Goal: Information Seeking & Learning: Learn about a topic

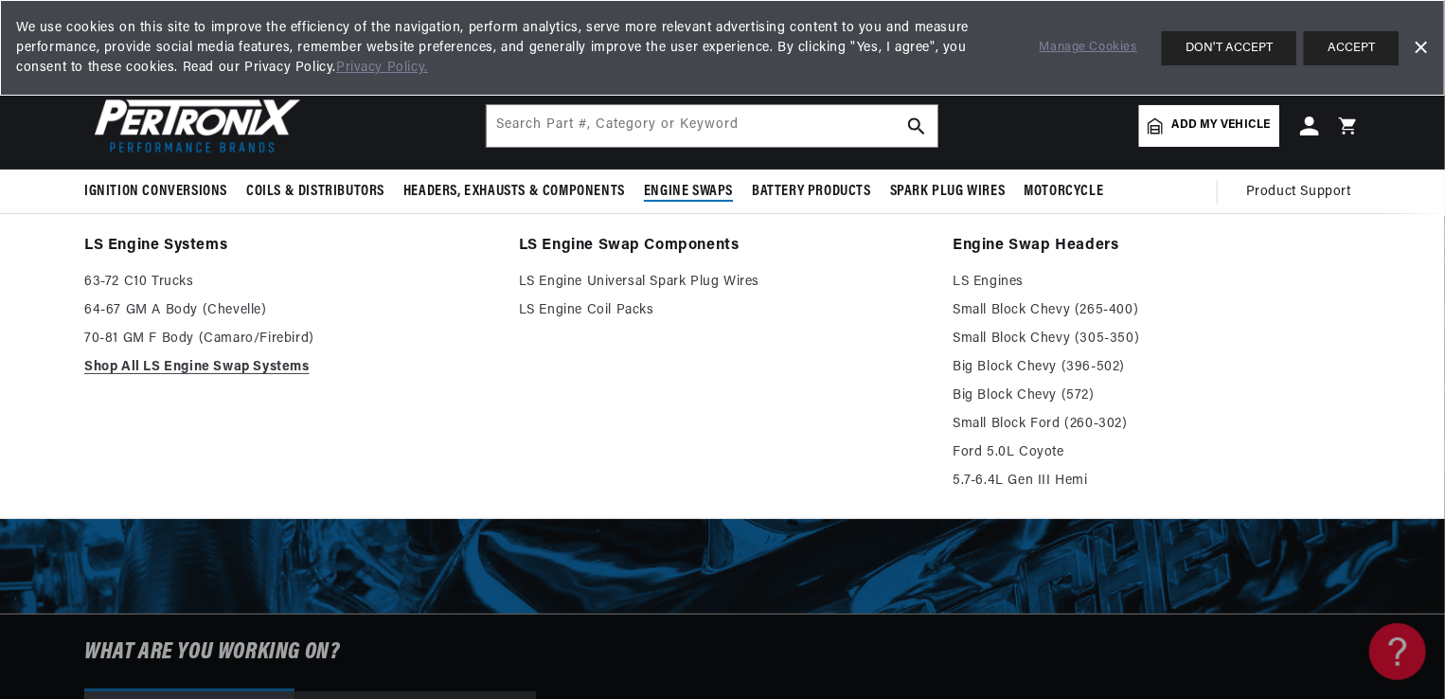
scroll to position [0, 574]
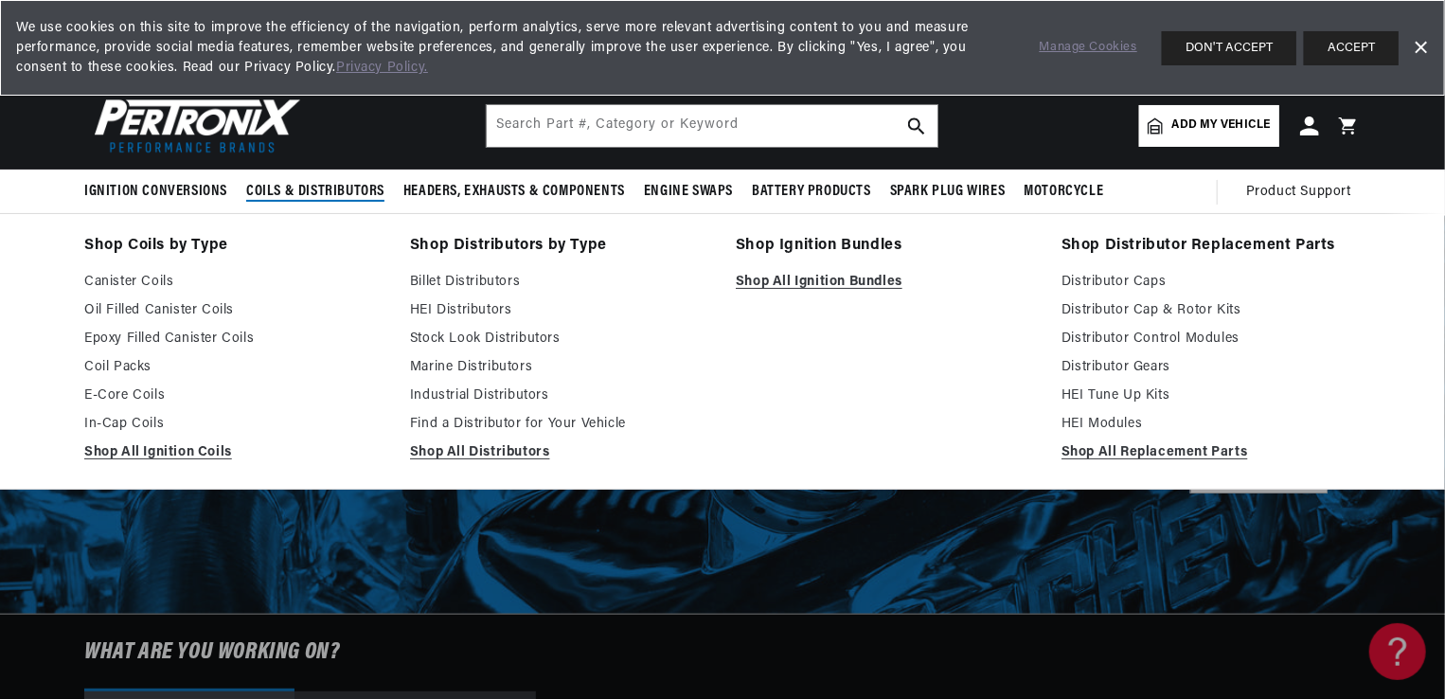
click at [279, 192] on span "Coils & Distributors" at bounding box center [315, 192] width 138 height 20
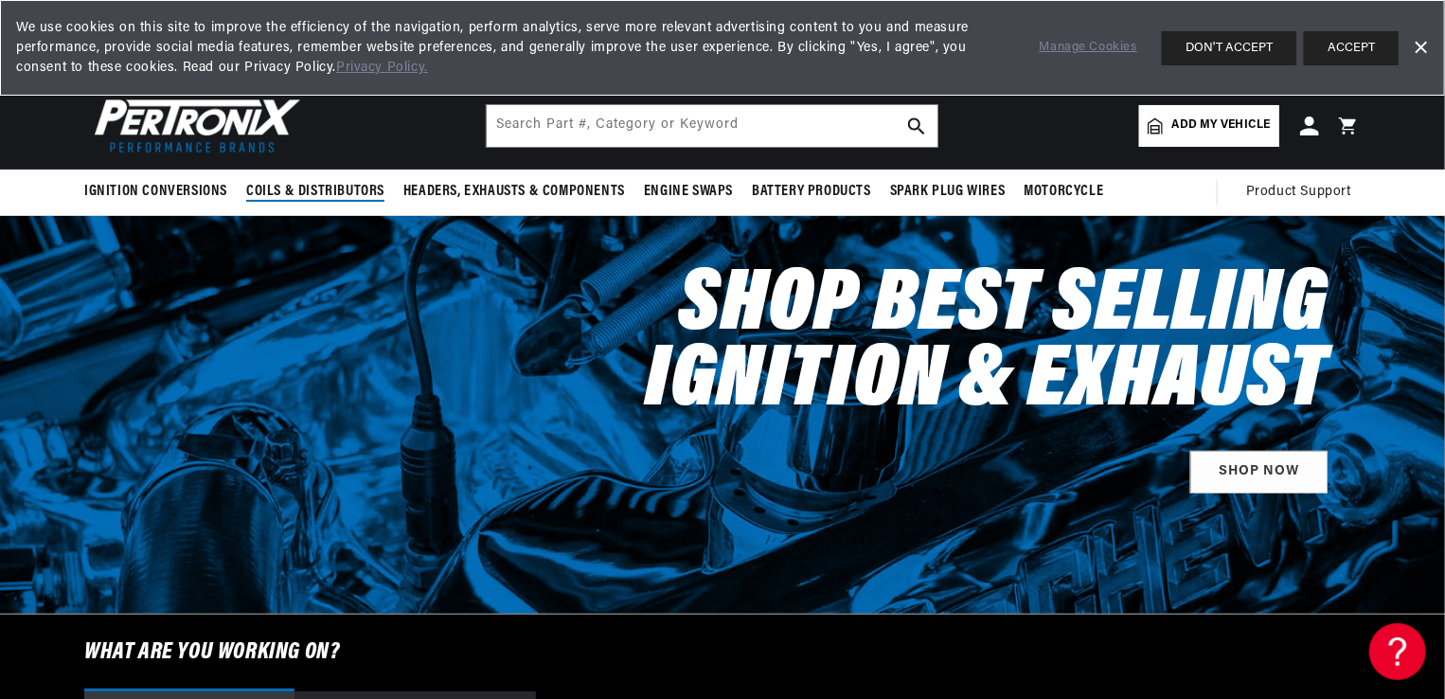
click at [281, 189] on span "Coils & Distributors" at bounding box center [315, 192] width 138 height 20
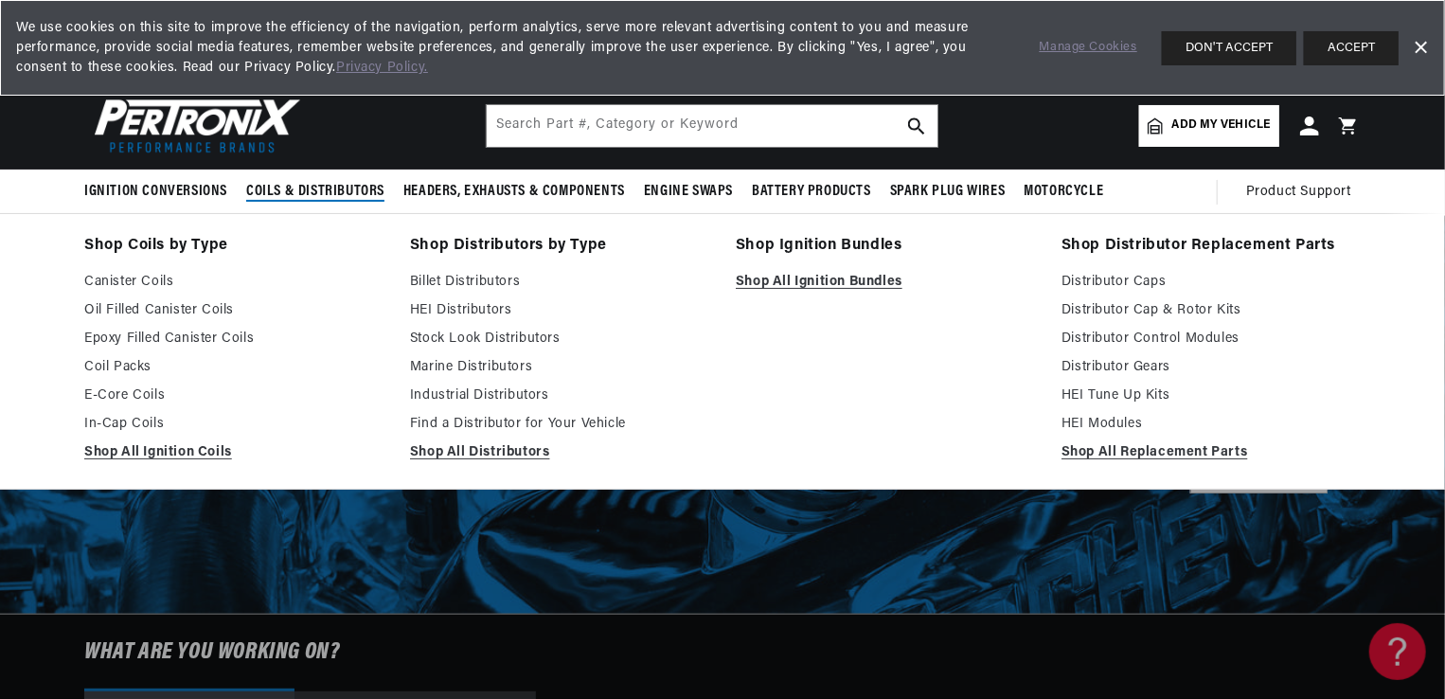
scroll to position [0, 0]
click at [131, 286] on link "Canister Coils" at bounding box center [233, 282] width 299 height 23
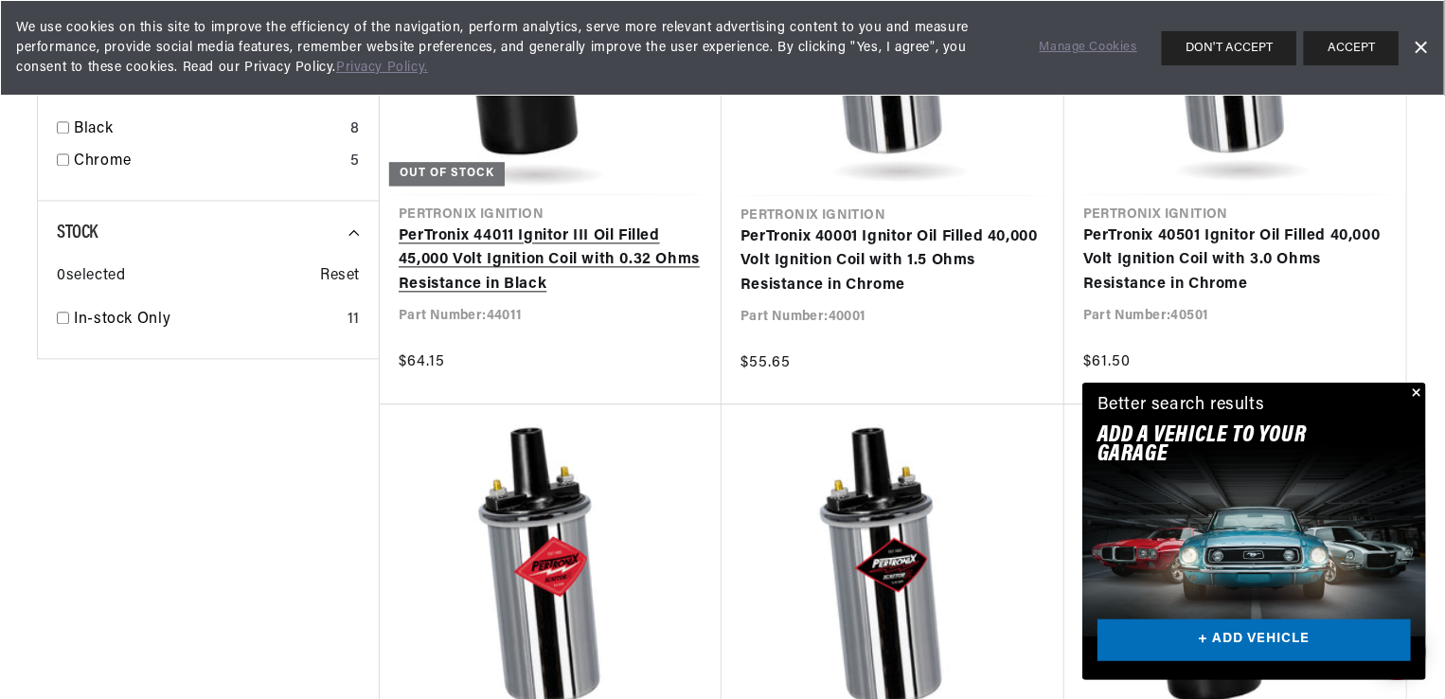
scroll to position [0, 574]
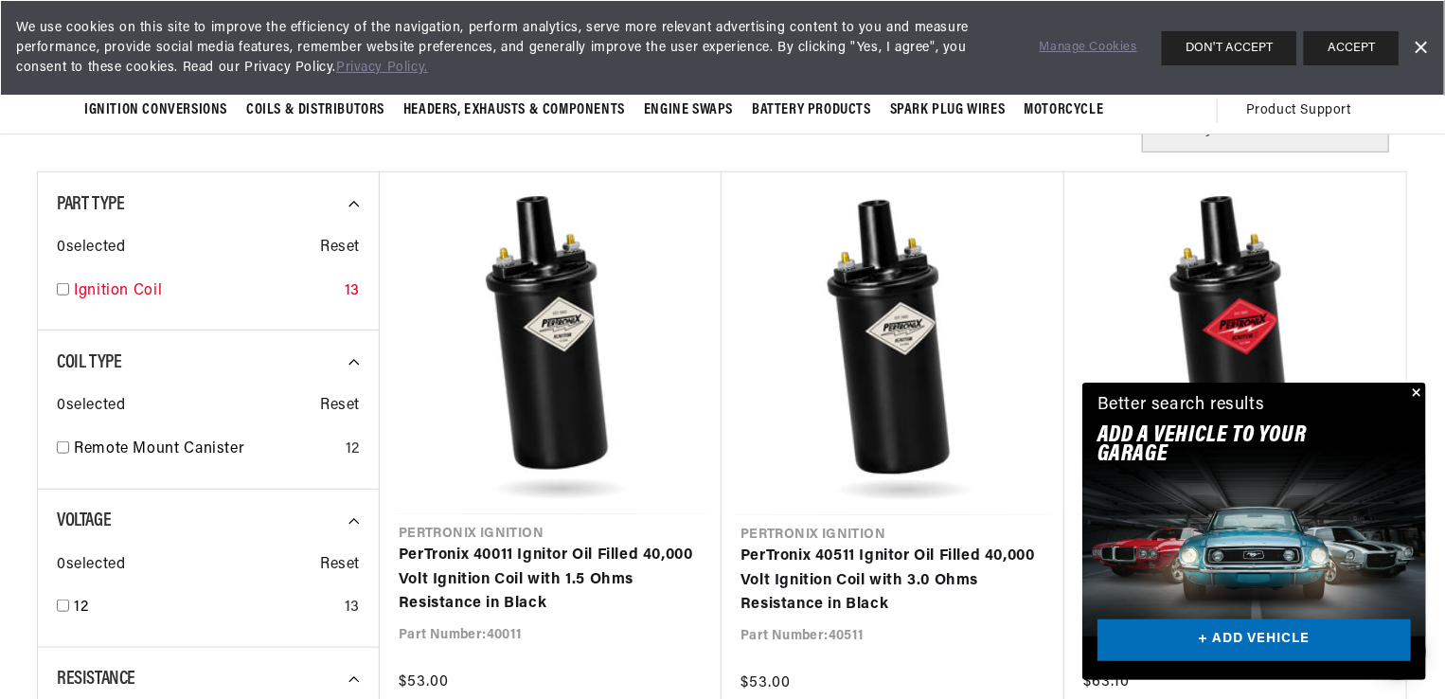
click at [62, 287] on input "checkbox" at bounding box center [63, 289] width 12 height 12
checkbox input "true"
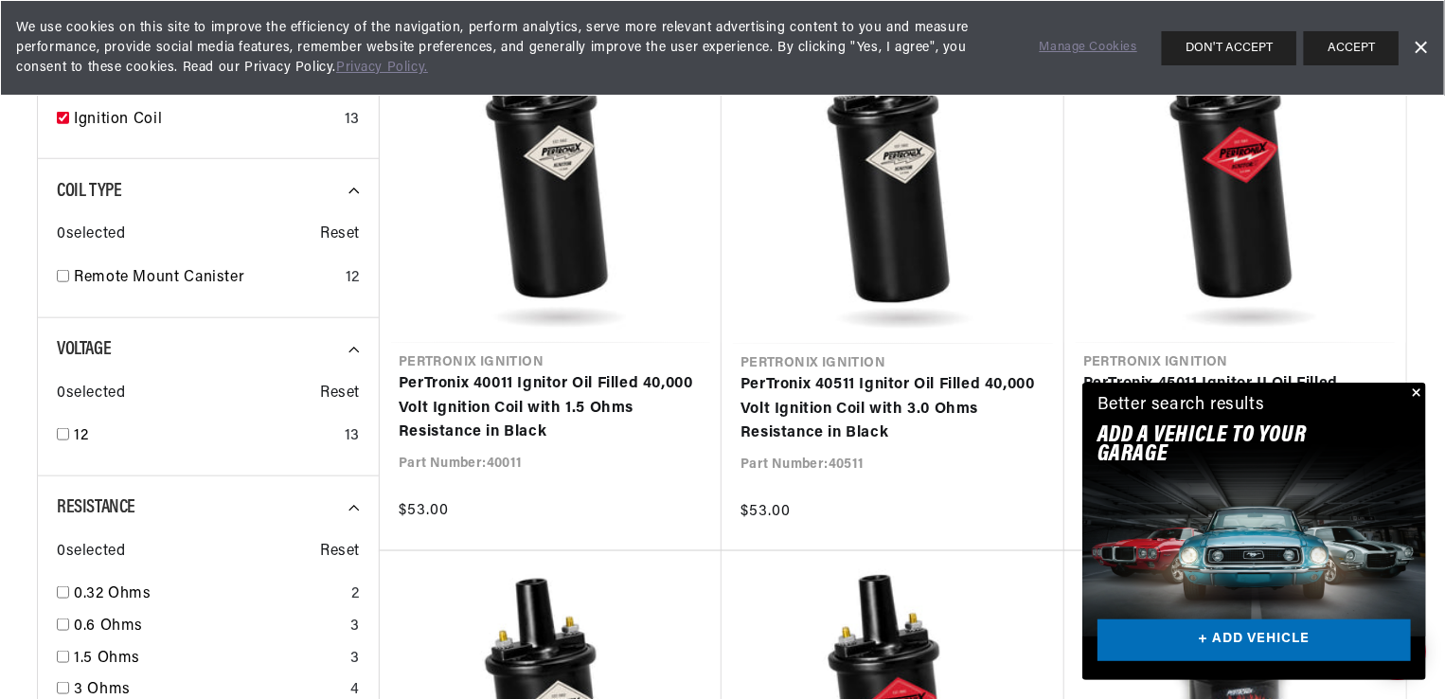
scroll to position [947, 0]
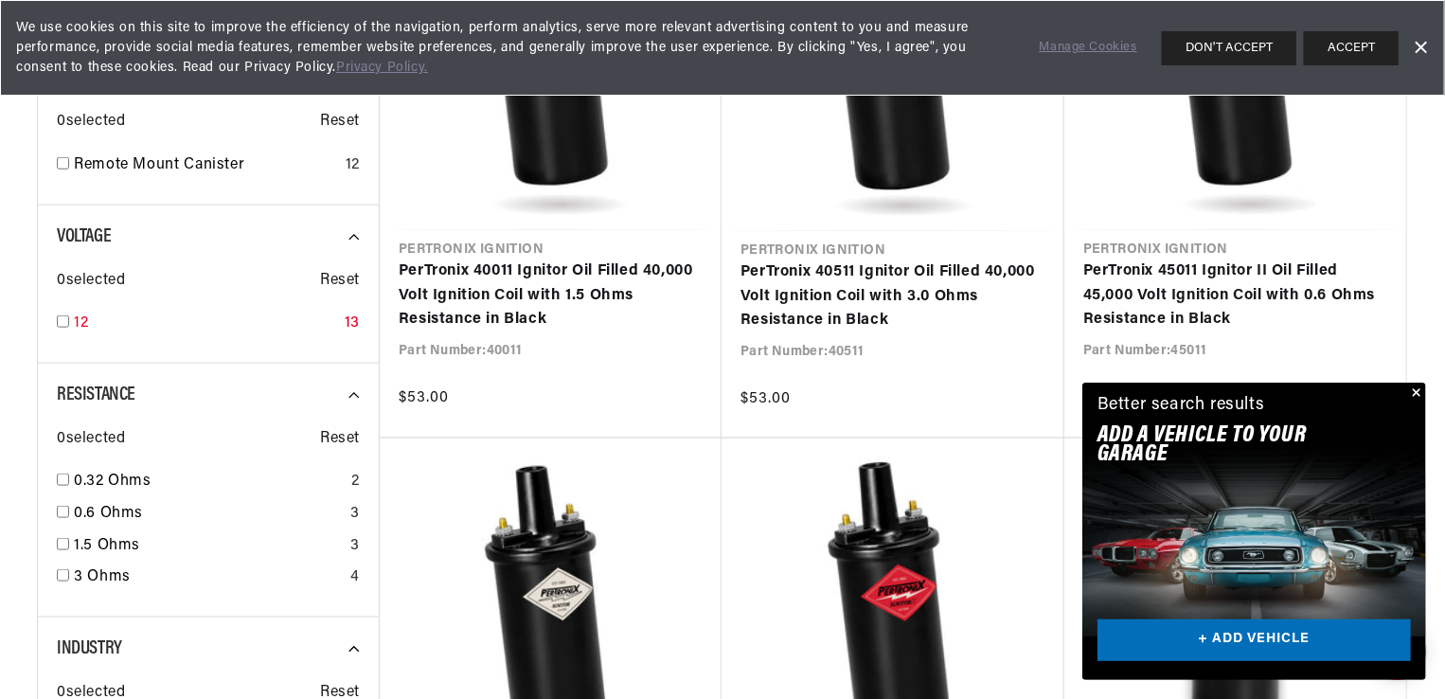
click at [64, 318] on input "checkbox" at bounding box center [63, 321] width 12 height 12
checkbox input "true"
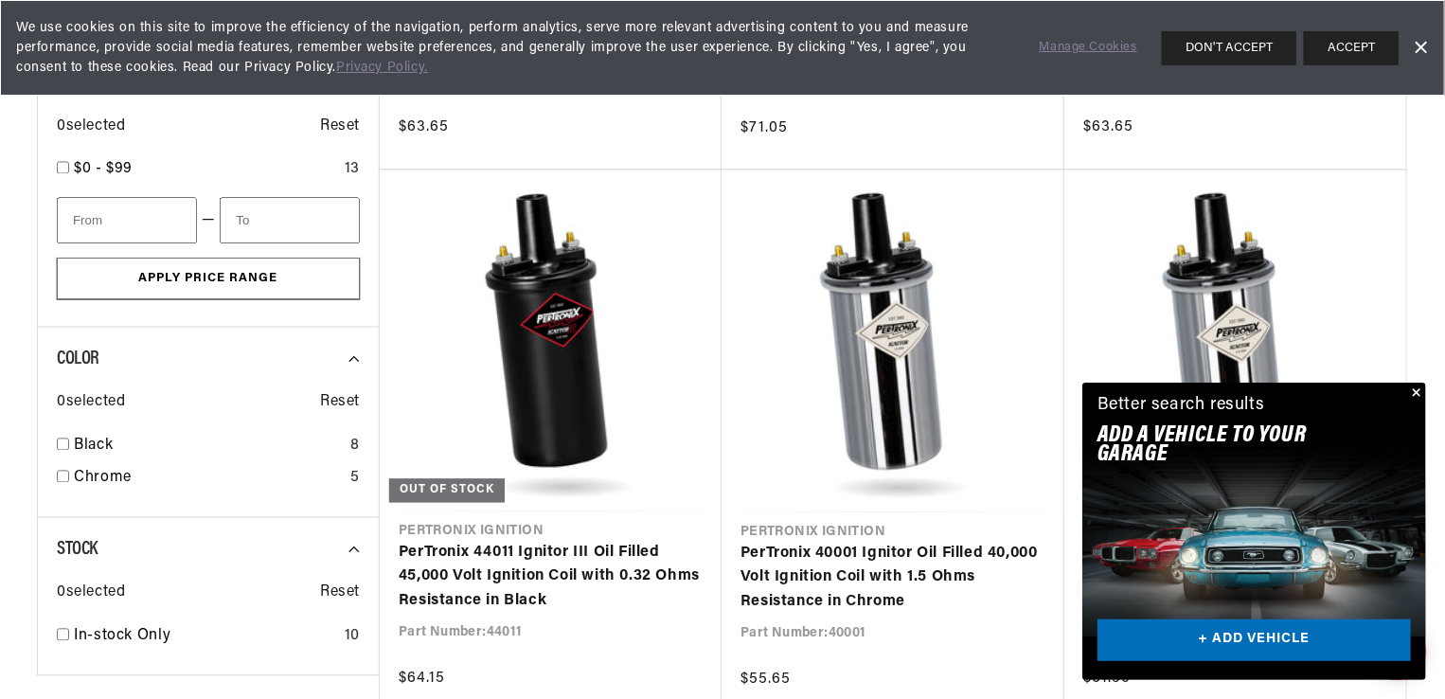
scroll to position [1799, 0]
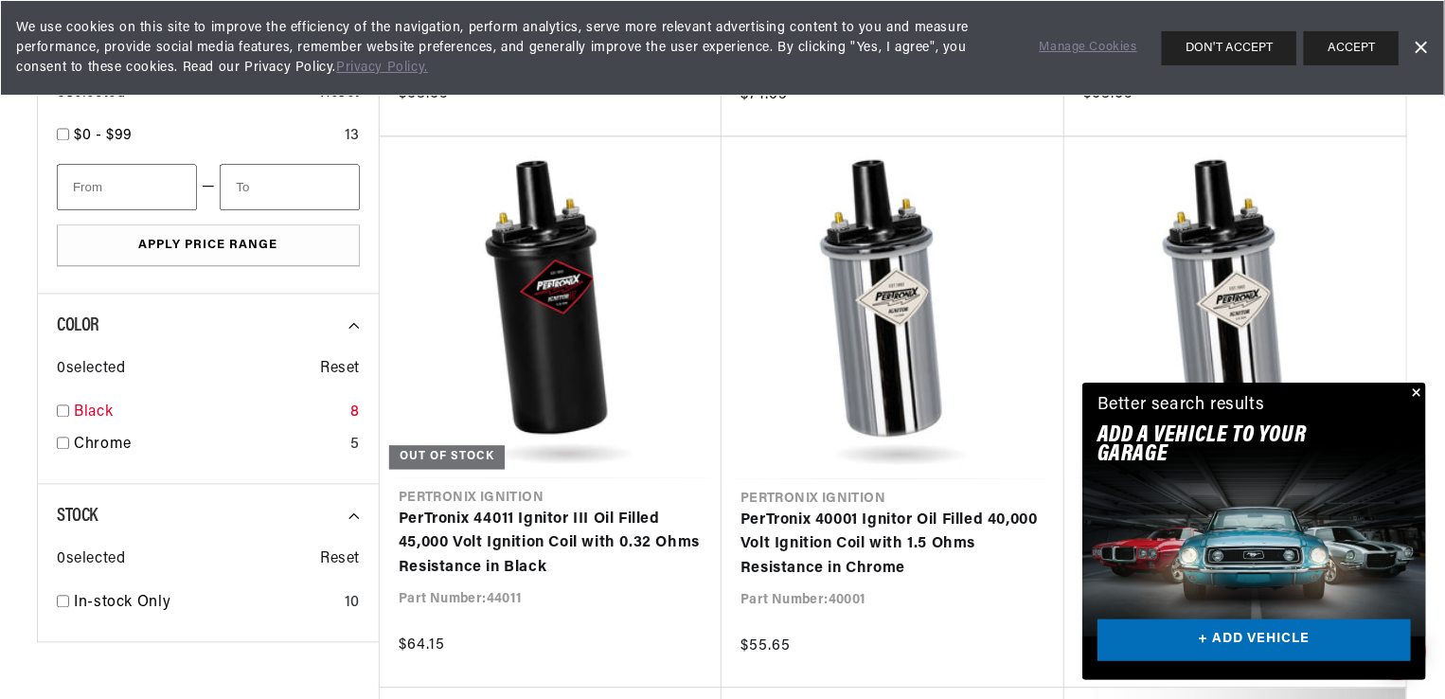
click at [66, 408] on input "checkbox" at bounding box center [63, 411] width 12 height 12
checkbox input "true"
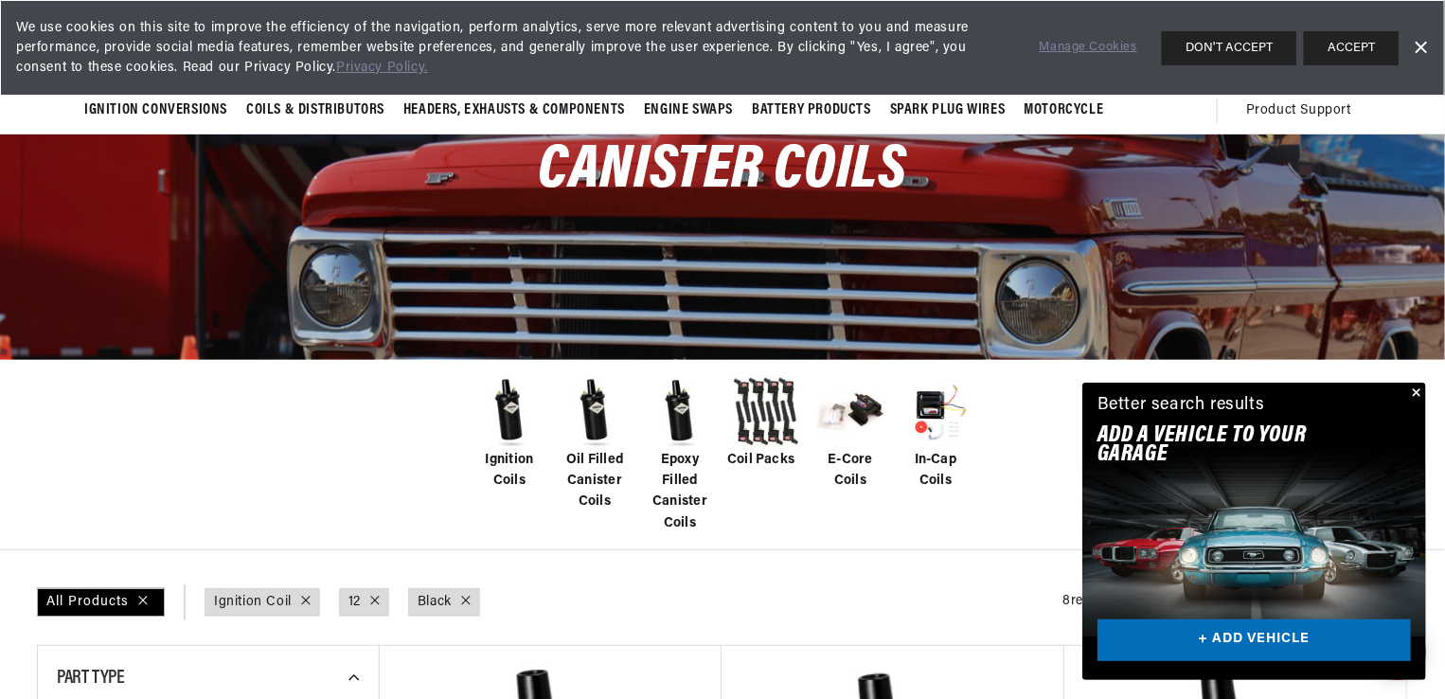
scroll to position [0, 574]
click at [495, 422] on img at bounding box center [510, 412] width 76 height 76
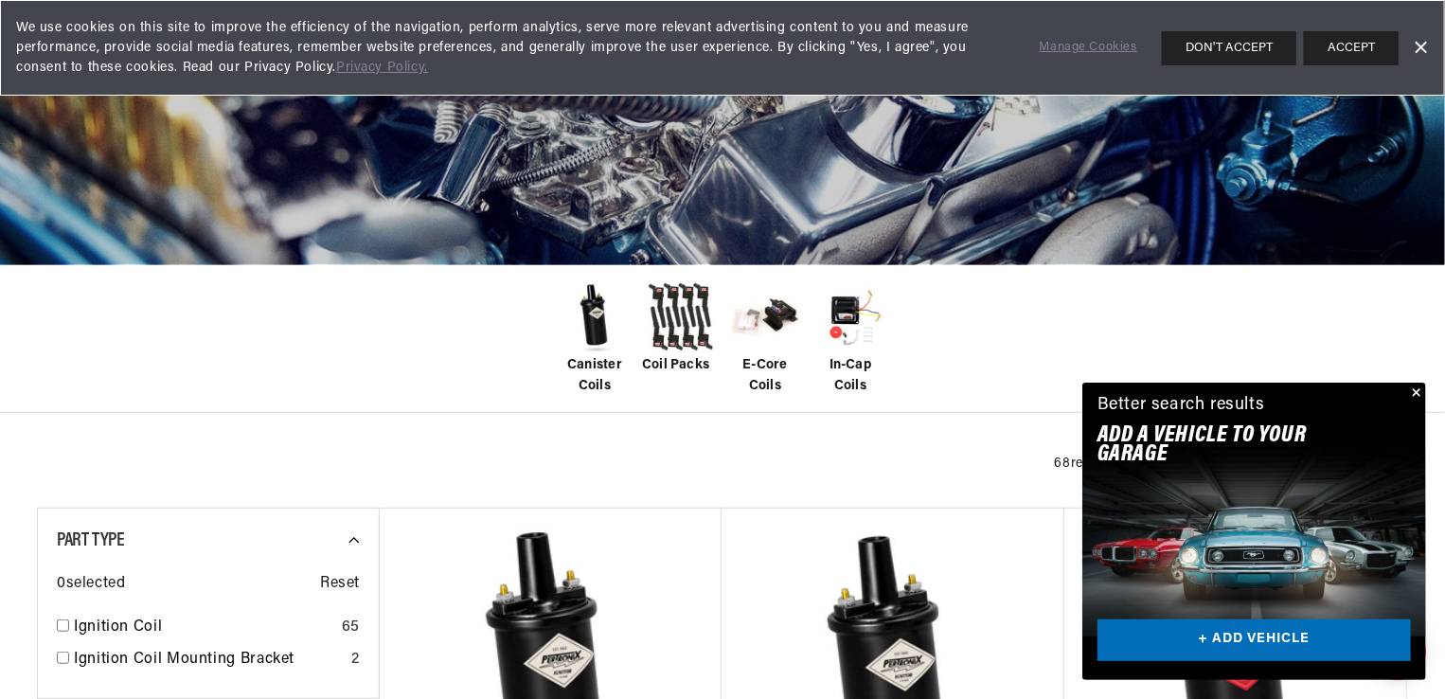
scroll to position [473, 0]
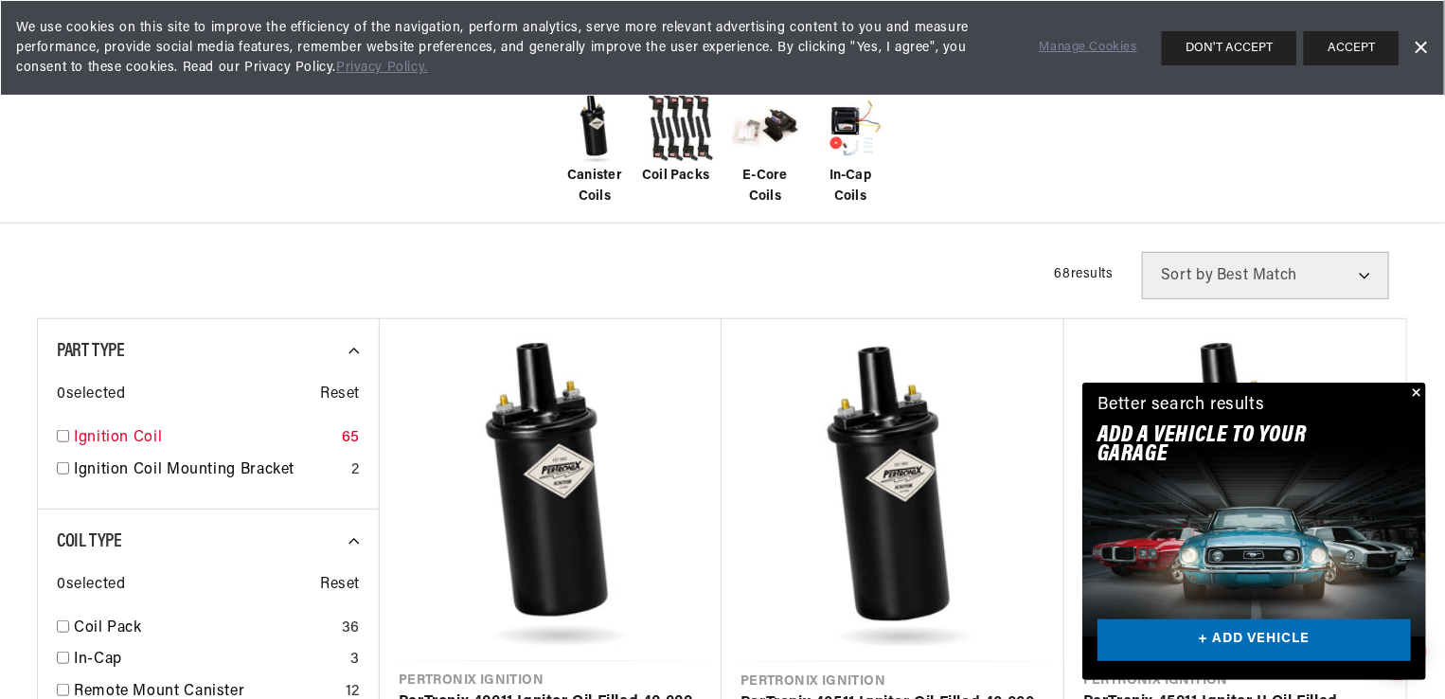
click at [62, 432] on input "checkbox" at bounding box center [63, 436] width 12 height 12
checkbox input "true"
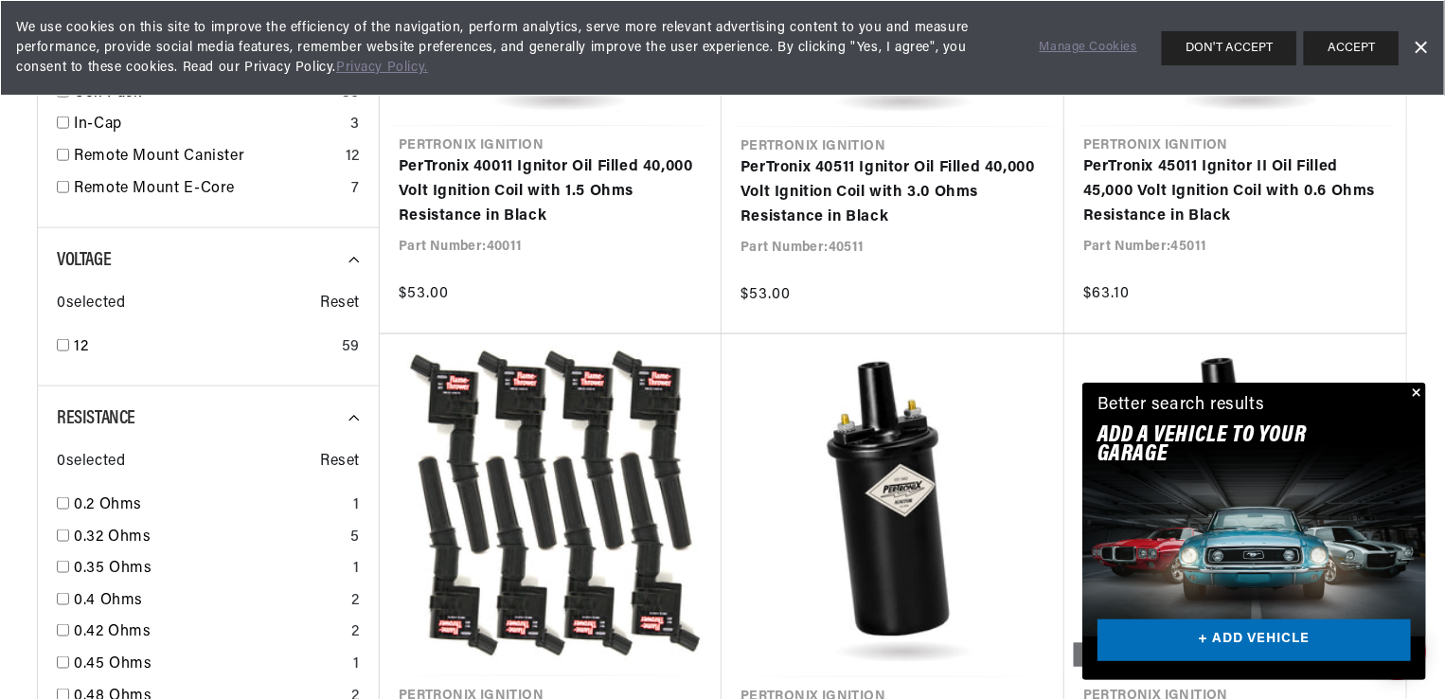
scroll to position [1042, 0]
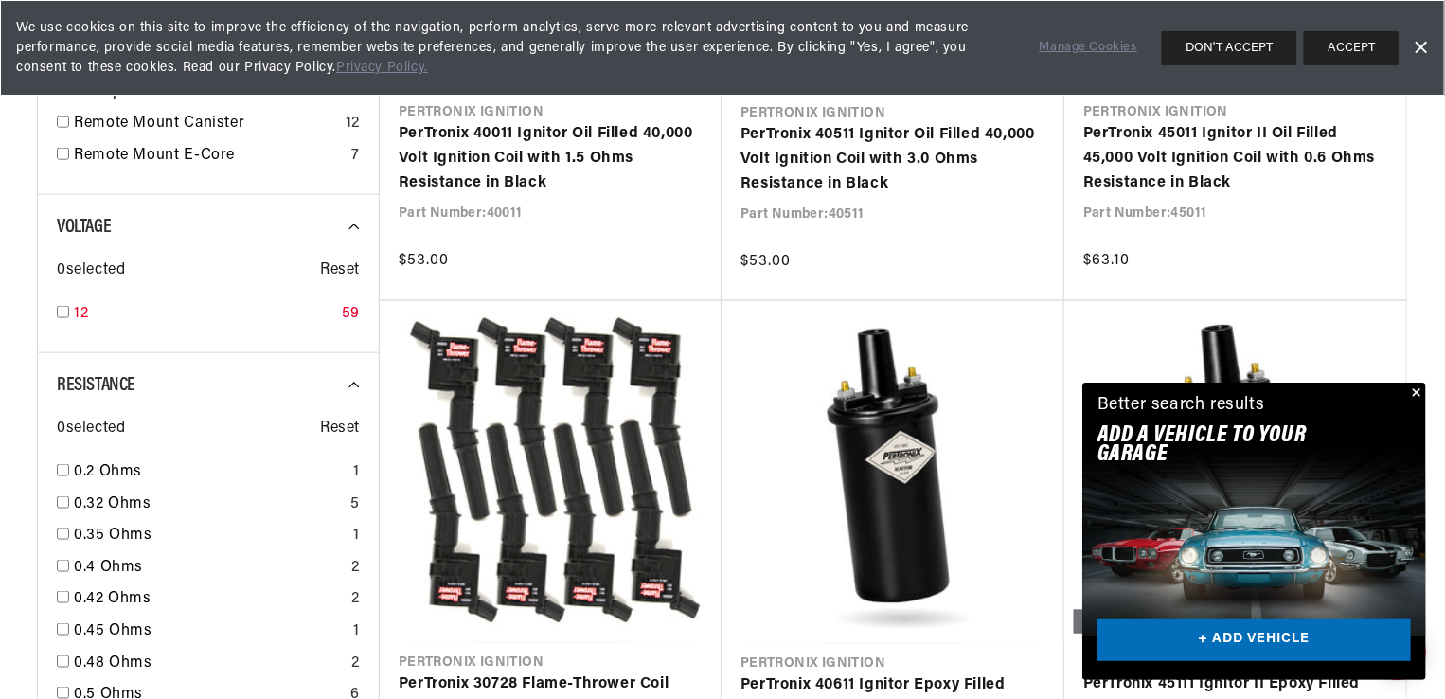
click at [58, 312] on input "checkbox" at bounding box center [63, 312] width 12 height 12
checkbox input "true"
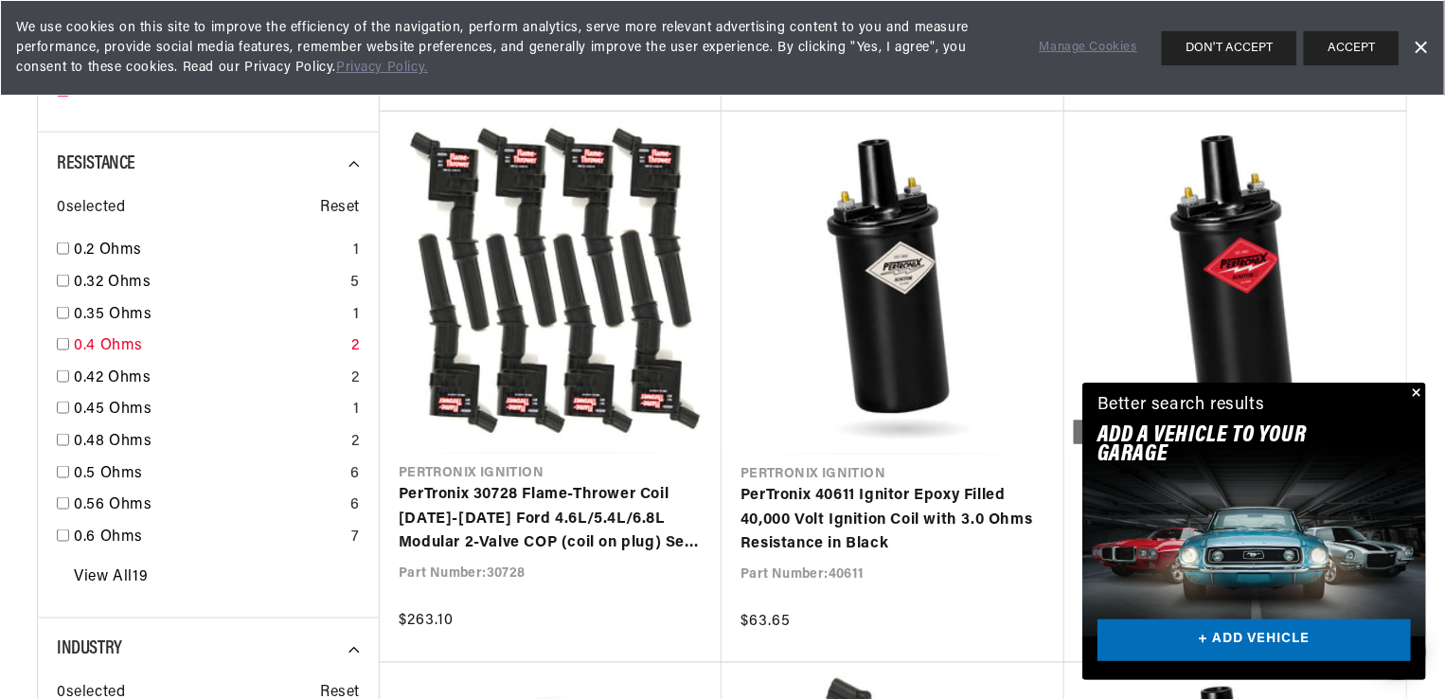
scroll to position [1326, 0]
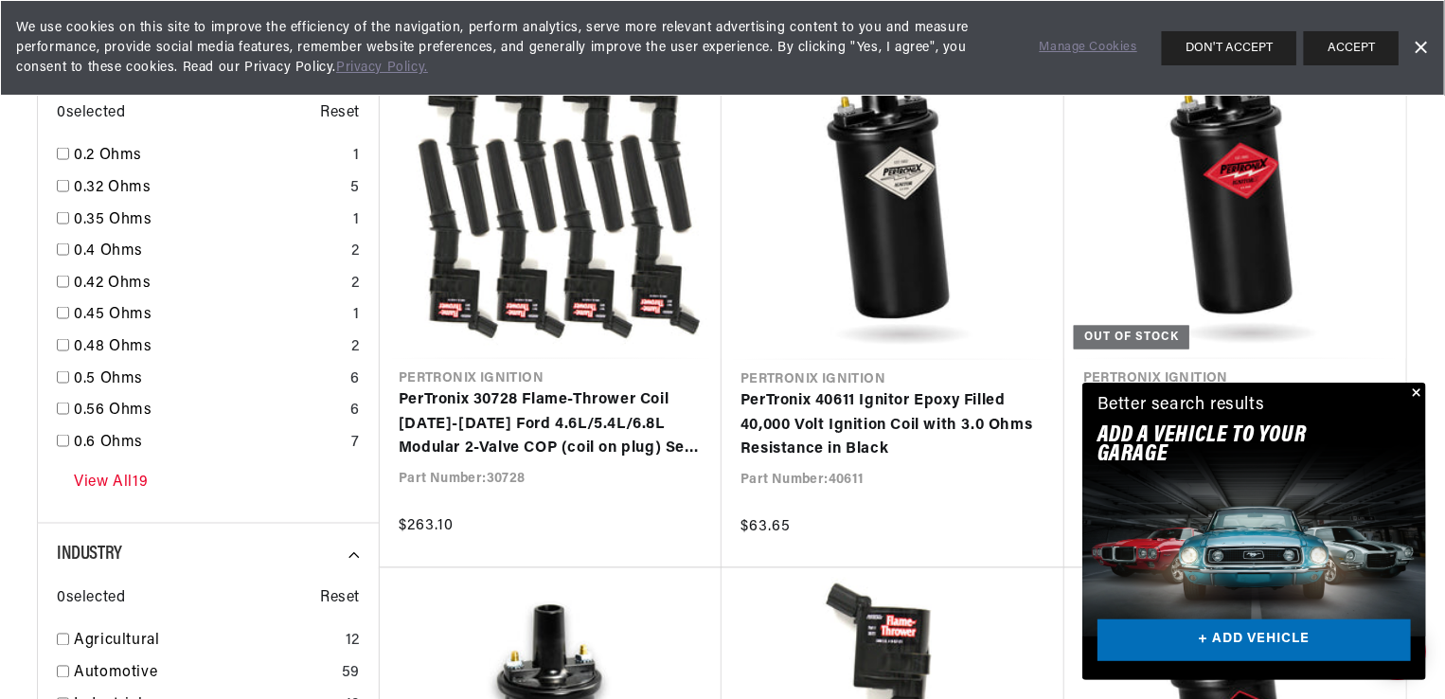
click at [110, 480] on link "View All 19" at bounding box center [111, 484] width 74 height 25
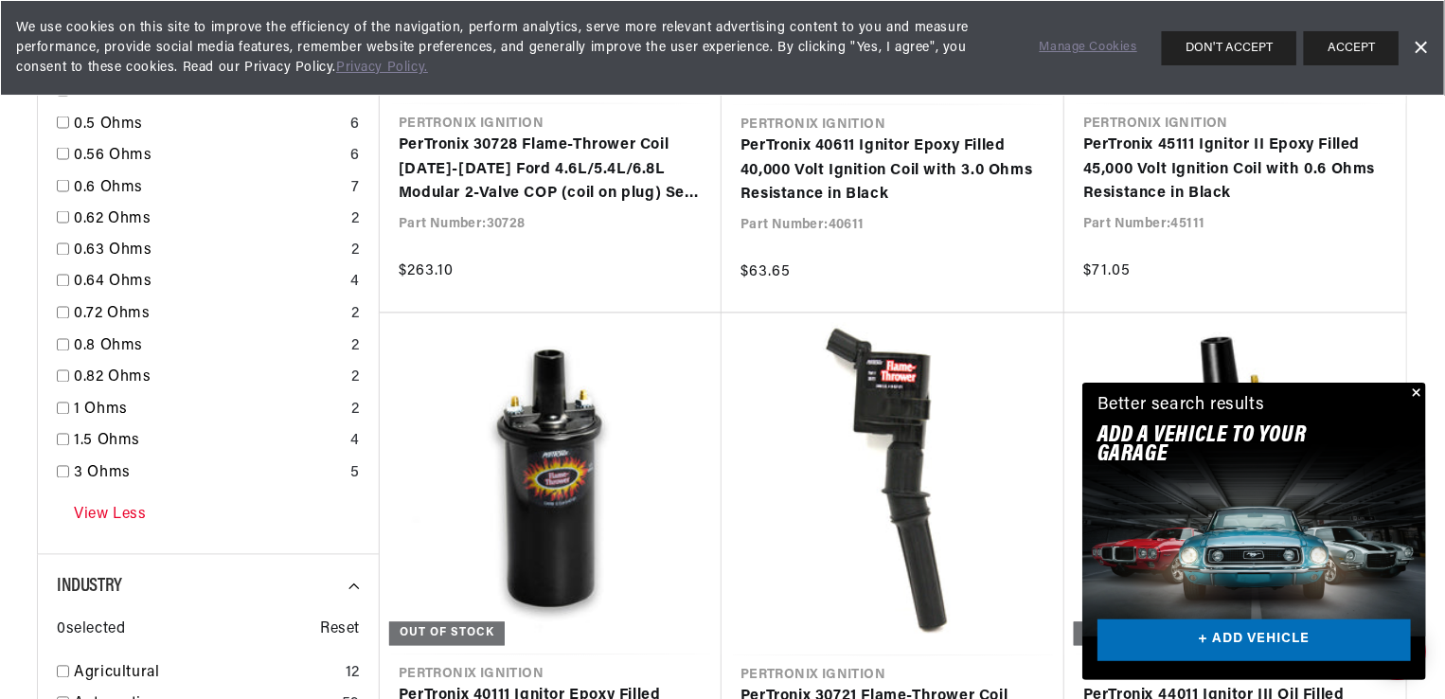
scroll to position [1610, 0]
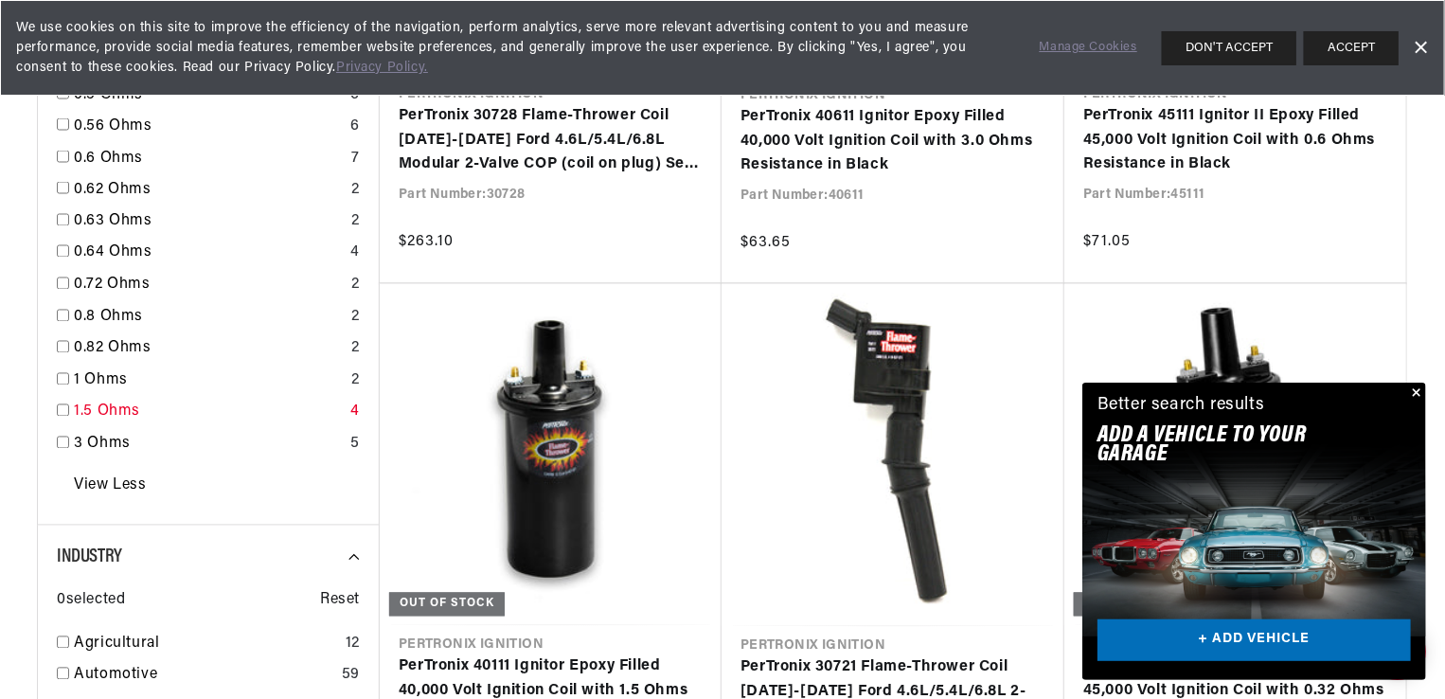
click at [61, 411] on input "checkbox" at bounding box center [63, 410] width 12 height 12
checkbox input "true"
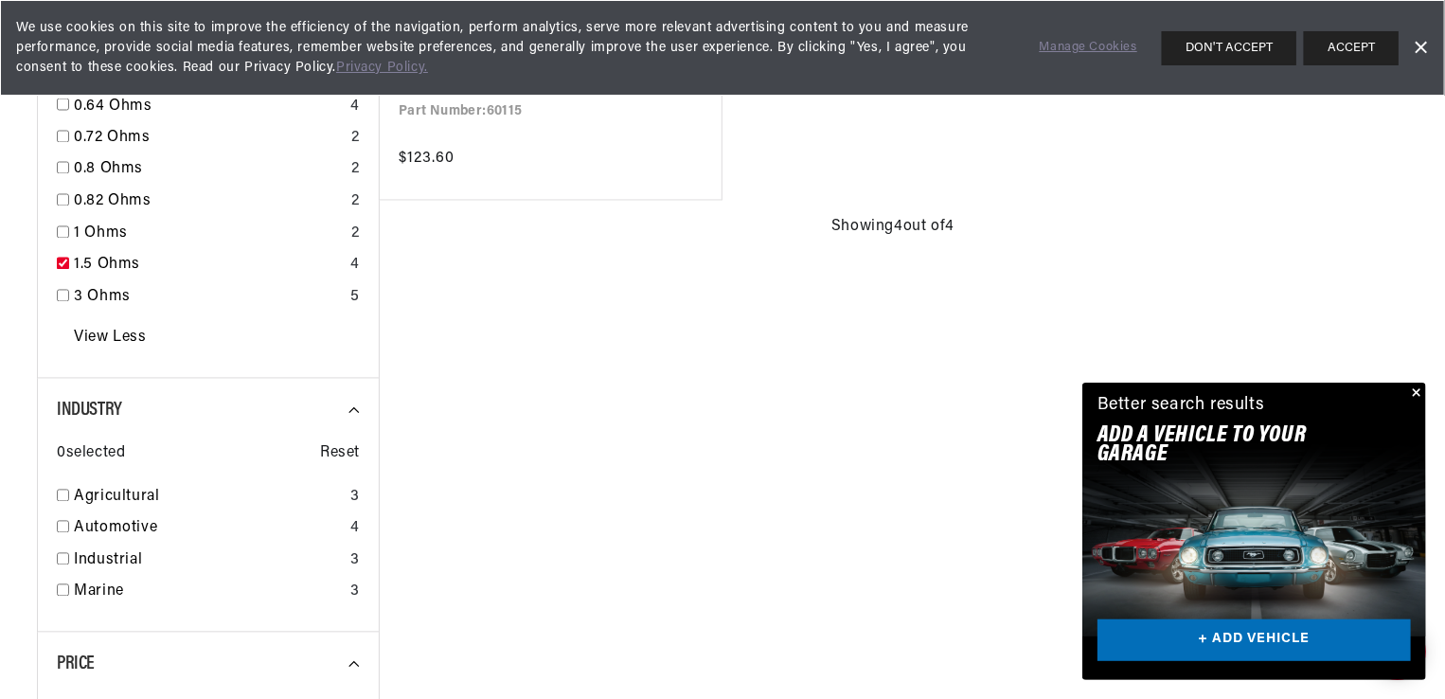
scroll to position [1894, 0]
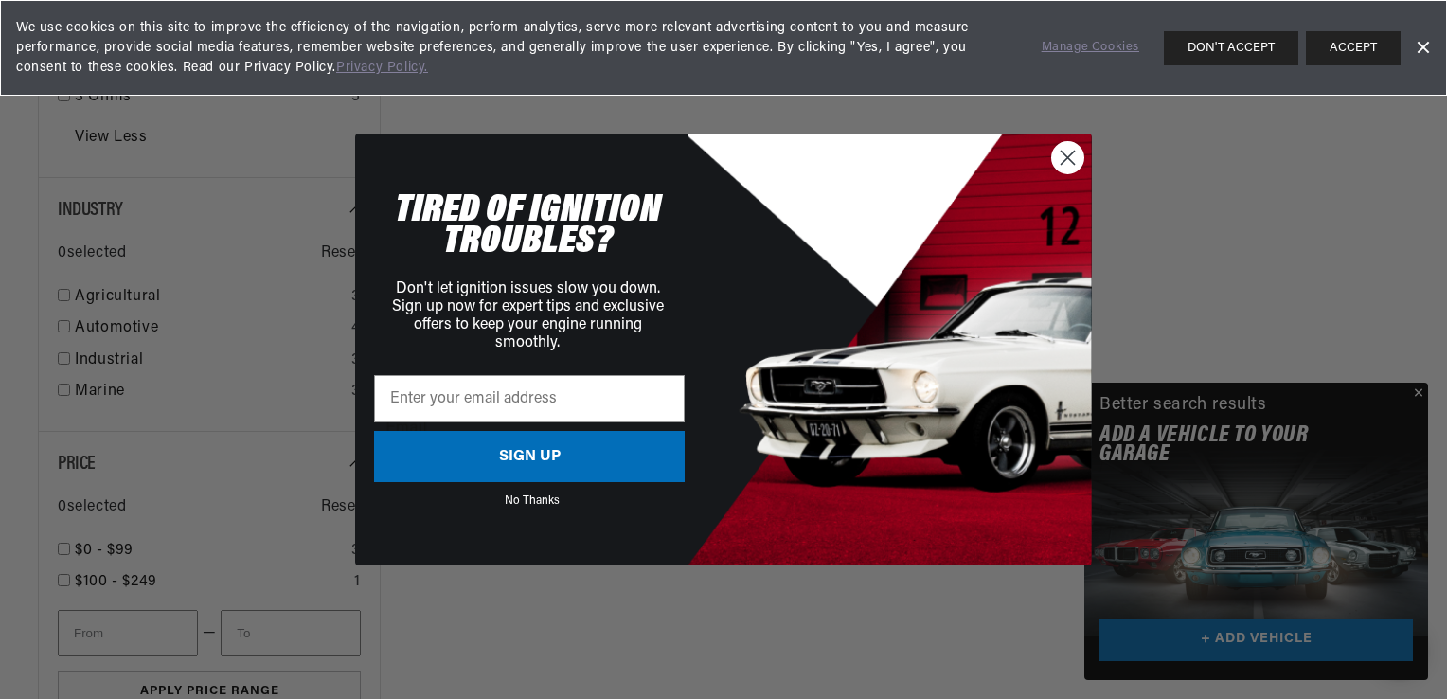
drag, startPoint x: 1070, startPoint y: 135, endPoint x: 1057, endPoint y: 142, distance: 14.8
click at [1068, 135] on form "TIRED OF IGNITION TROUBLES? Don't let ignition issues slow you down. Sign up no…" at bounding box center [723, 350] width 737 height 432
click at [1055, 146] on icon "Close dialog" at bounding box center [1067, 157] width 33 height 33
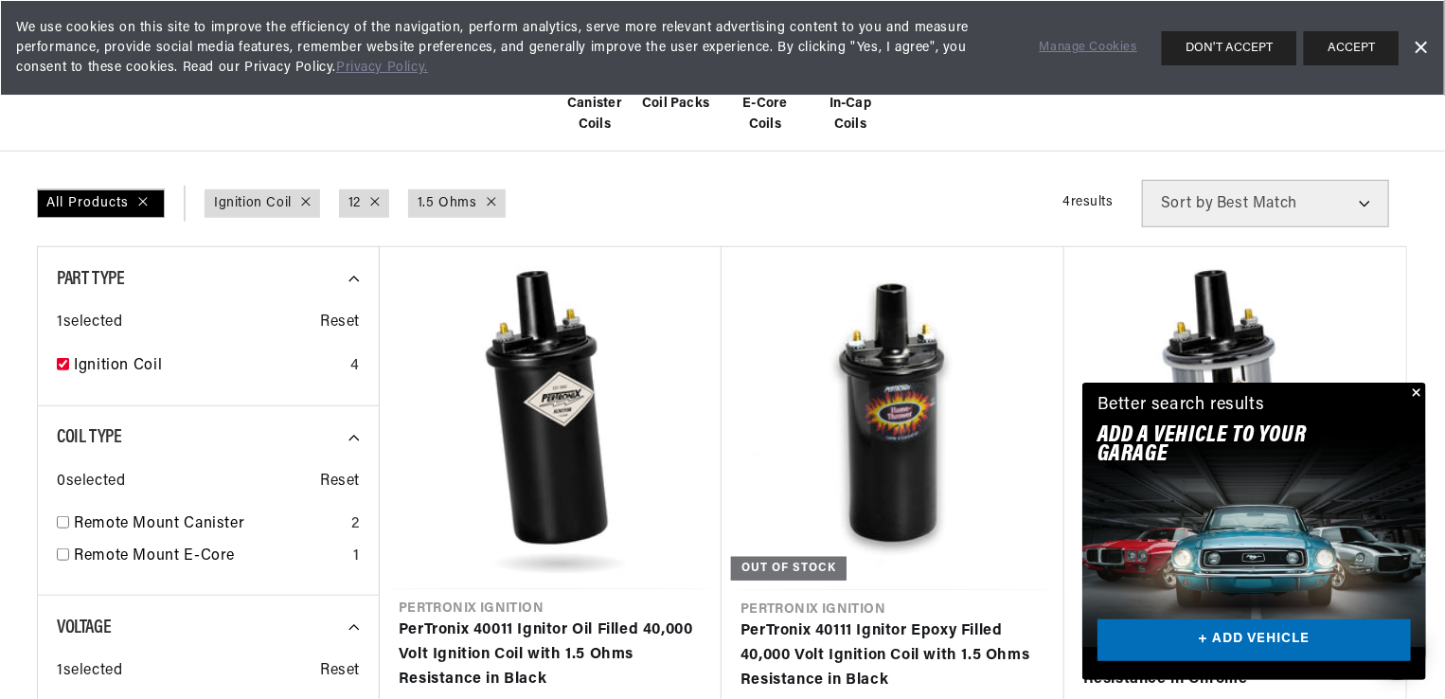
scroll to position [568, 0]
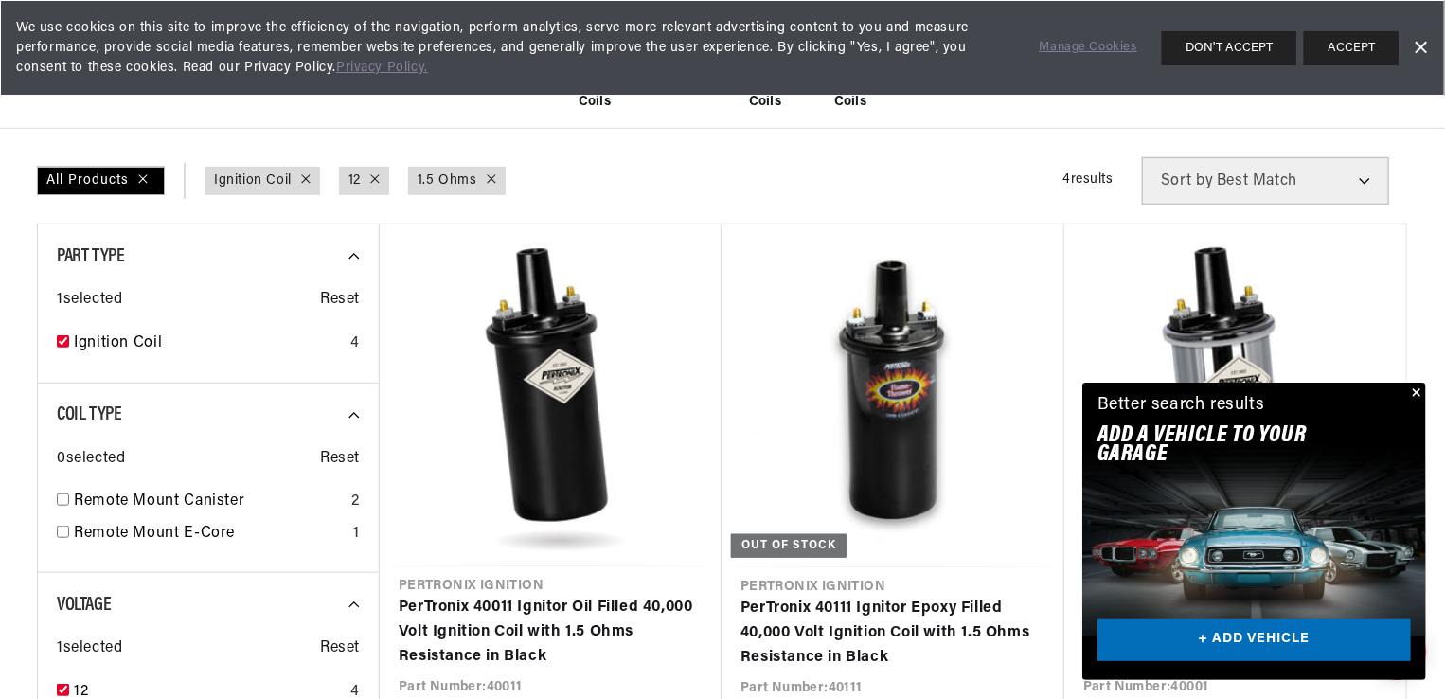
click at [1415, 388] on button "Close" at bounding box center [1414, 394] width 23 height 23
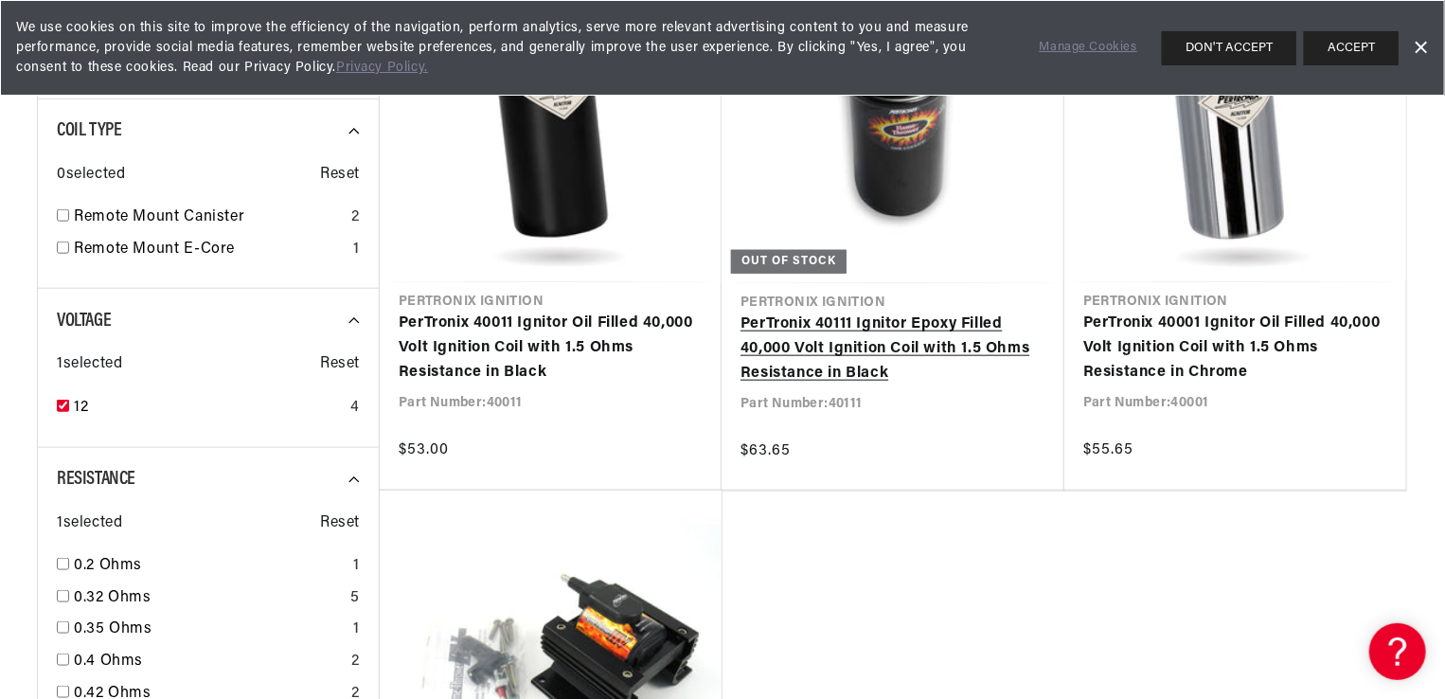
scroll to position [0, 0]
click at [821, 347] on link "PerTronix 40111 Ignitor Epoxy Filled 40,000 Volt Ignition Coil with 1.5 Ohms Re…" at bounding box center [892, 348] width 305 height 73
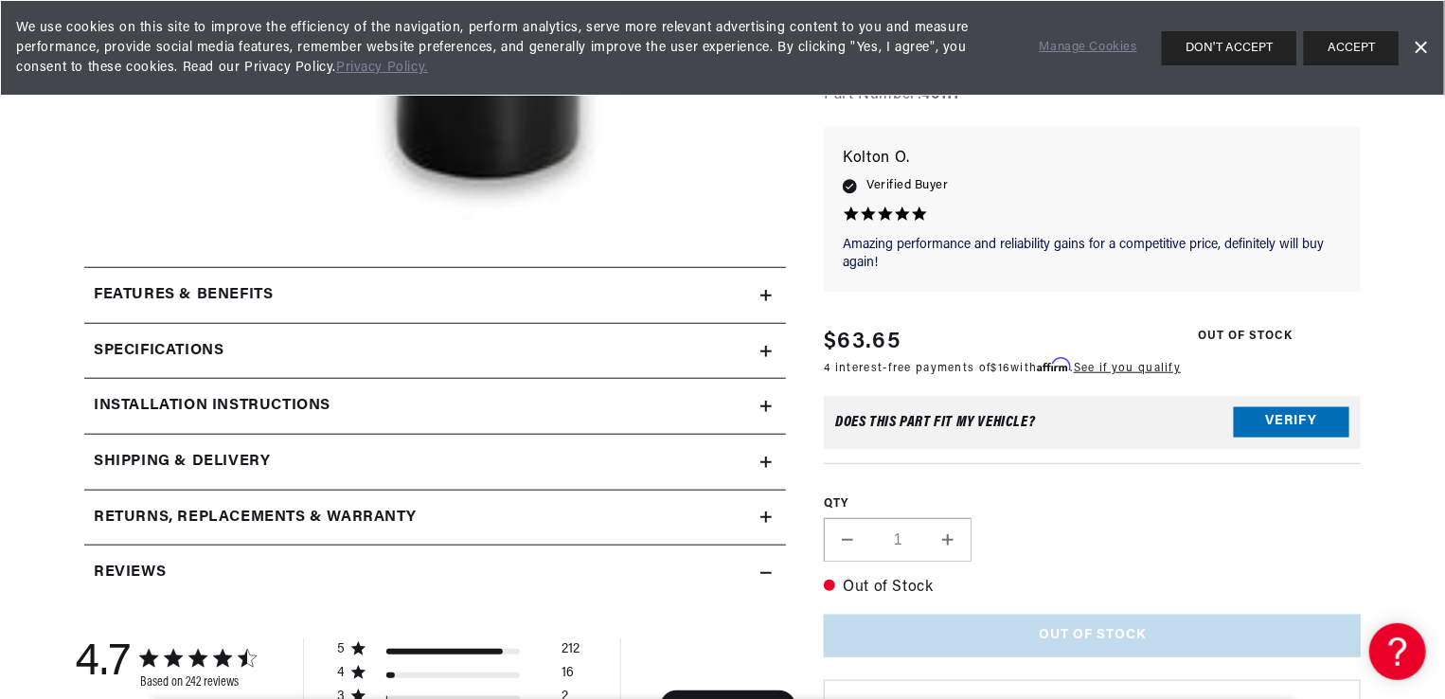
scroll to position [0, 574]
click at [765, 353] on icon at bounding box center [765, 351] width 11 height 11
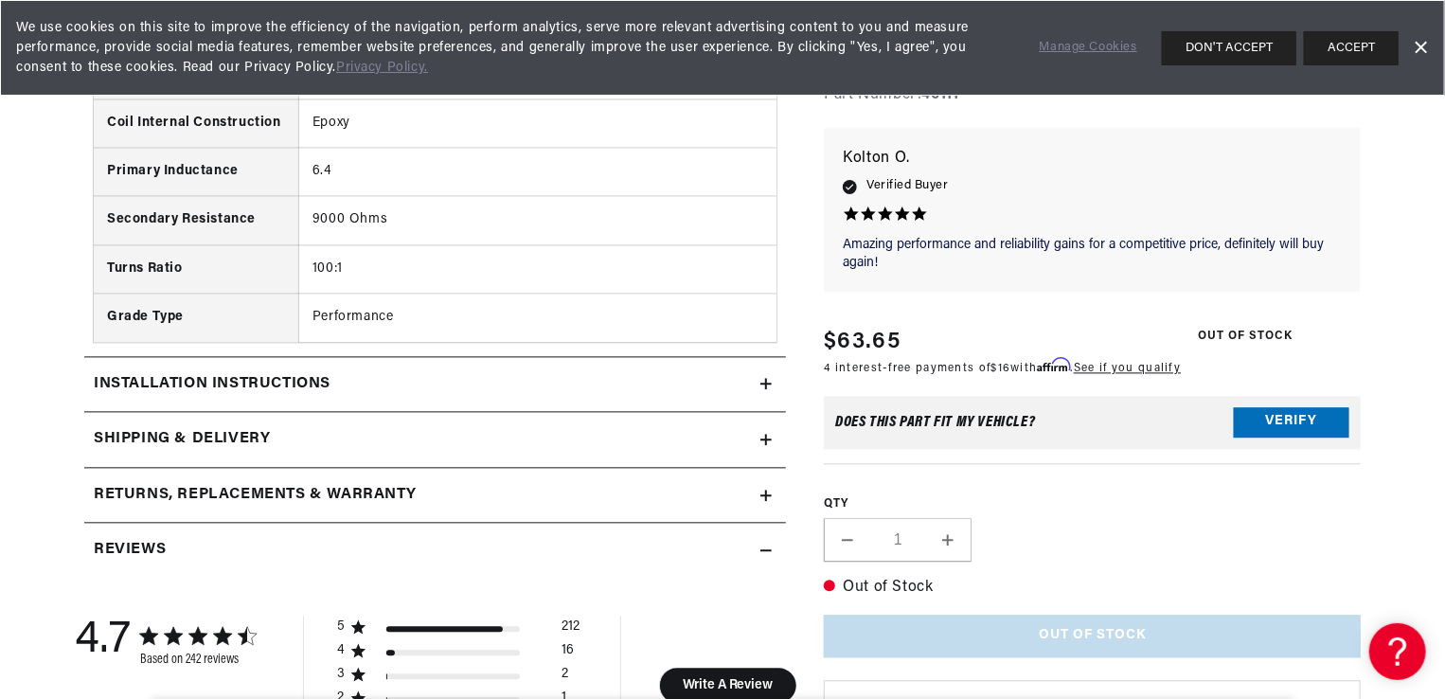
scroll to position [1894, 0]
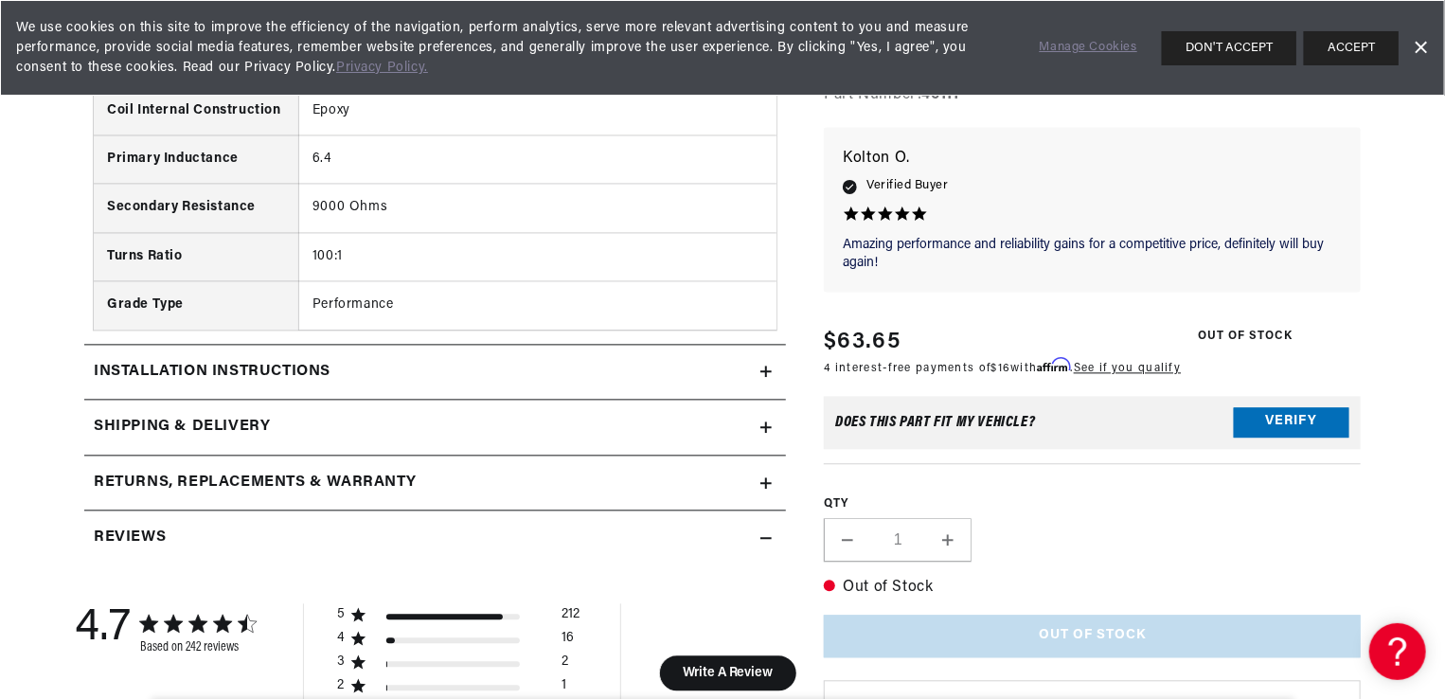
click at [770, 369] on icon at bounding box center [765, 370] width 11 height 11
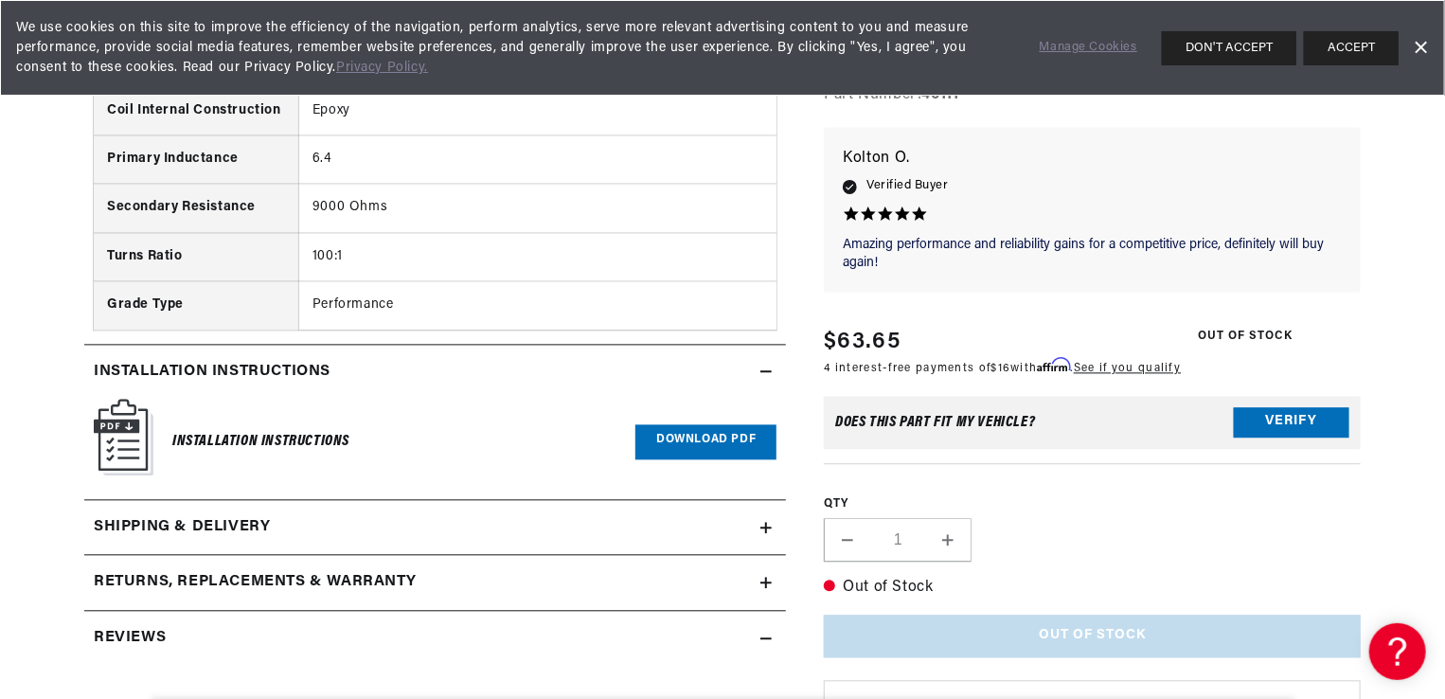
scroll to position [0, 295]
click at [660, 428] on link "Download PDF" at bounding box center [705, 441] width 141 height 35
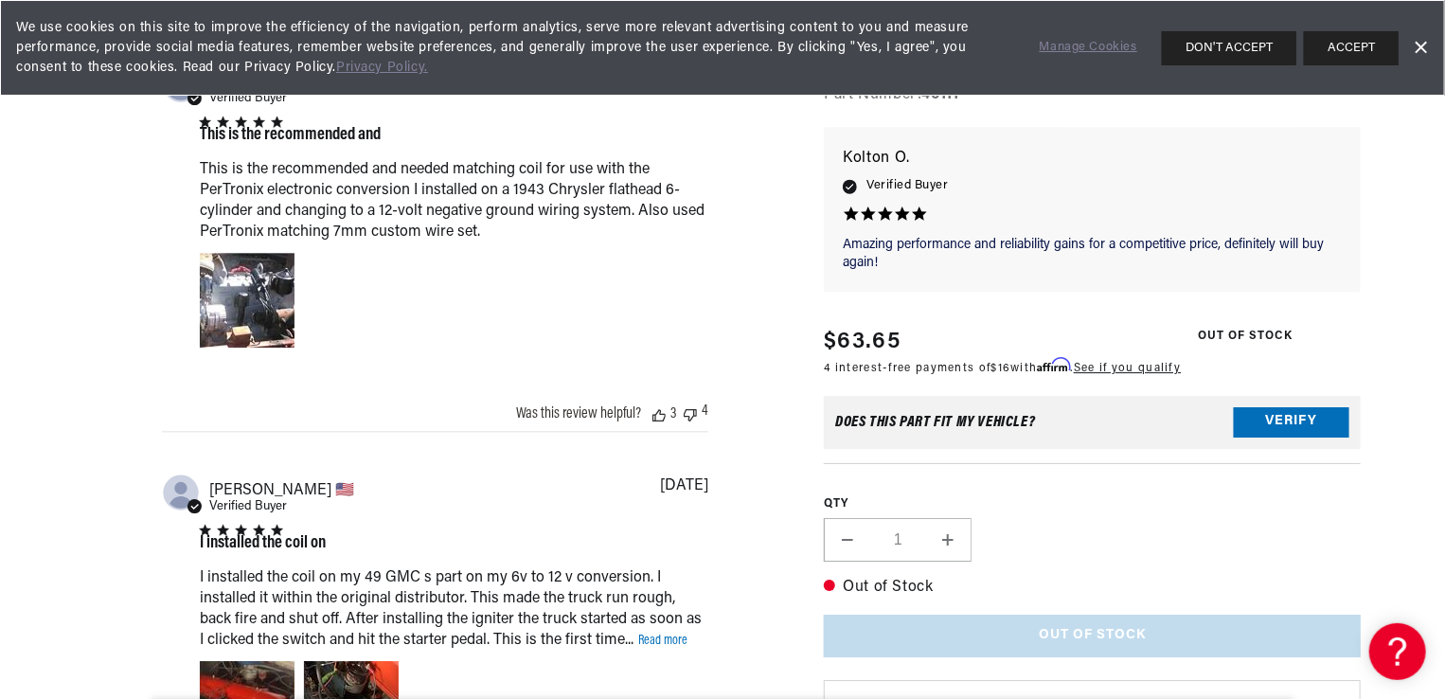
scroll to position [0, 0]
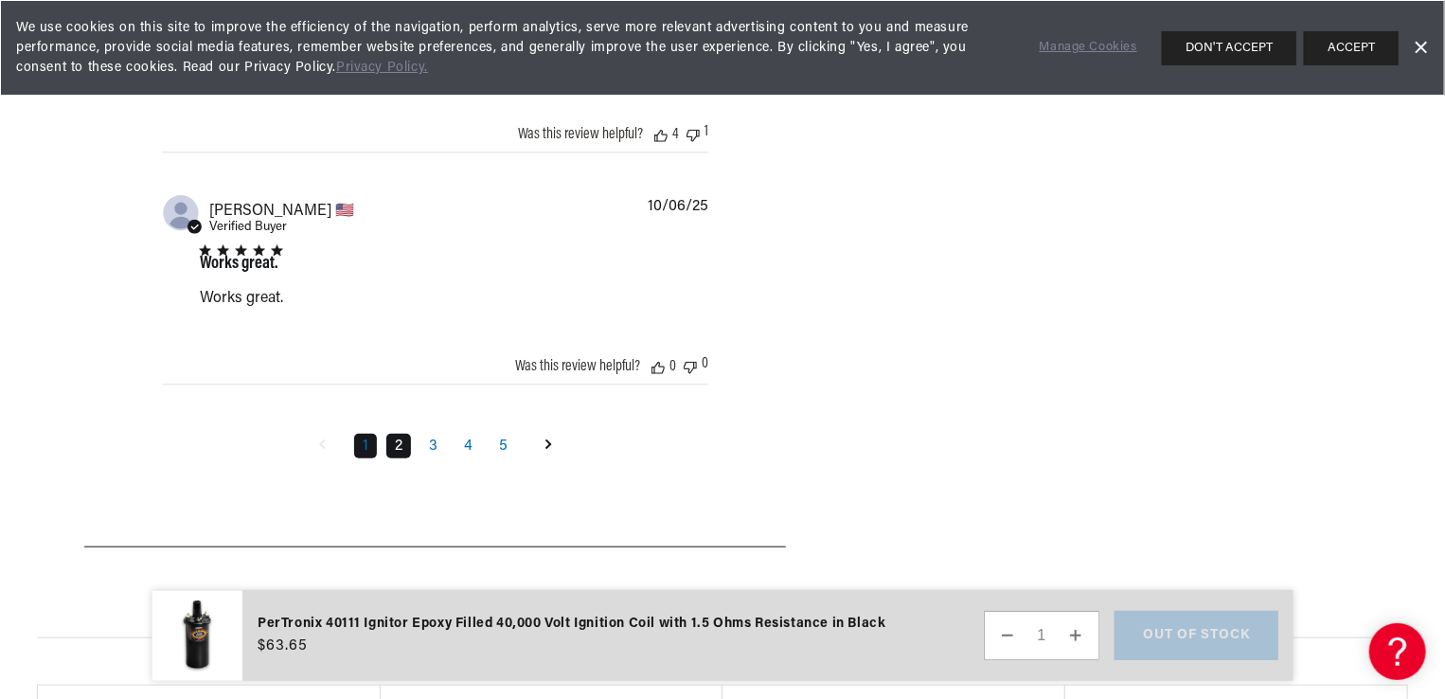
click at [396, 446] on link "2" at bounding box center [398, 446] width 25 height 25
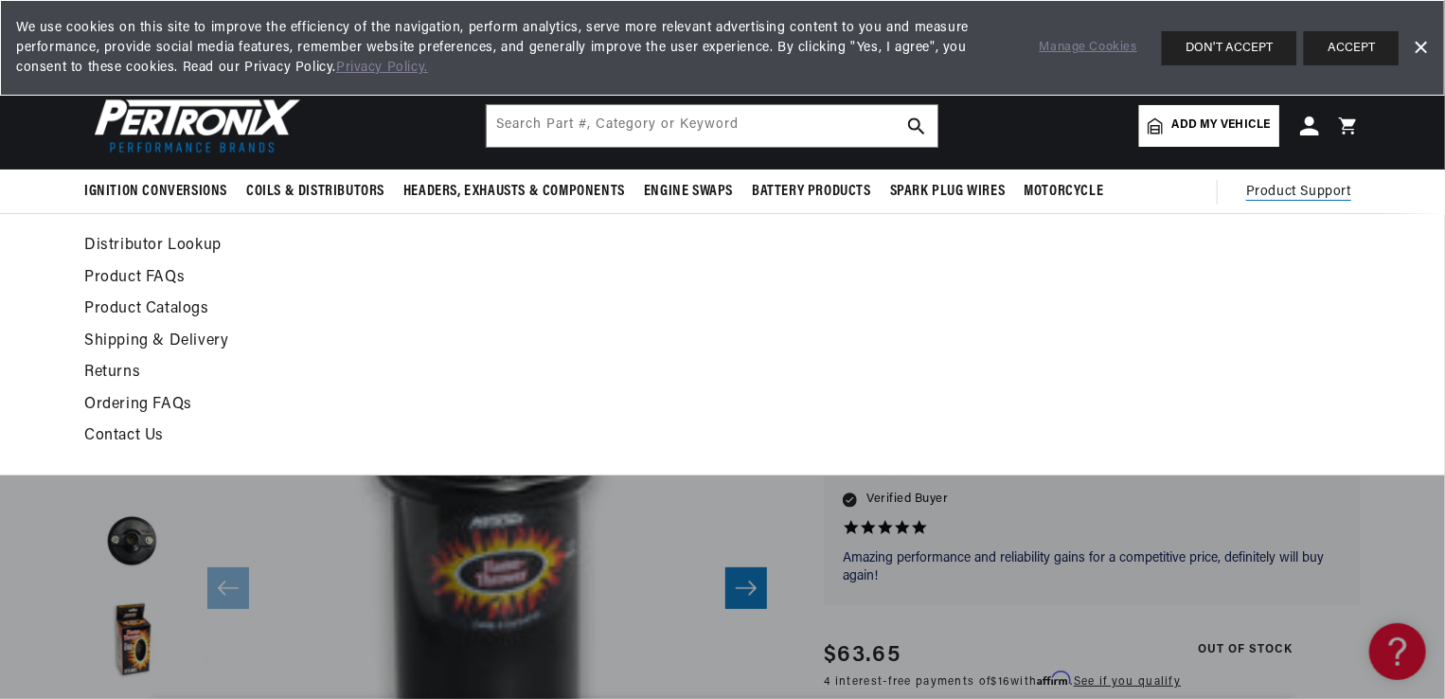
click at [1280, 191] on span "Product Support" at bounding box center [1298, 192] width 105 height 21
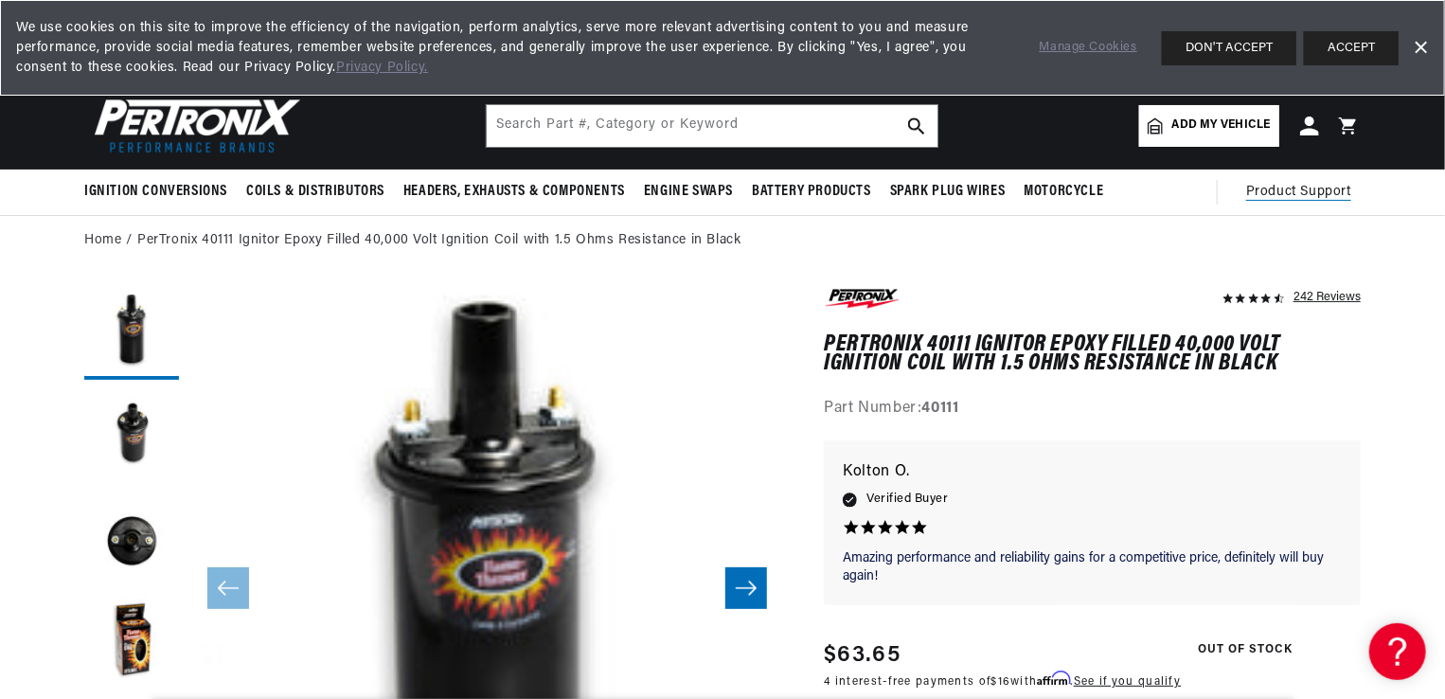
click at [1280, 191] on span "Product Support" at bounding box center [1298, 192] width 105 height 21
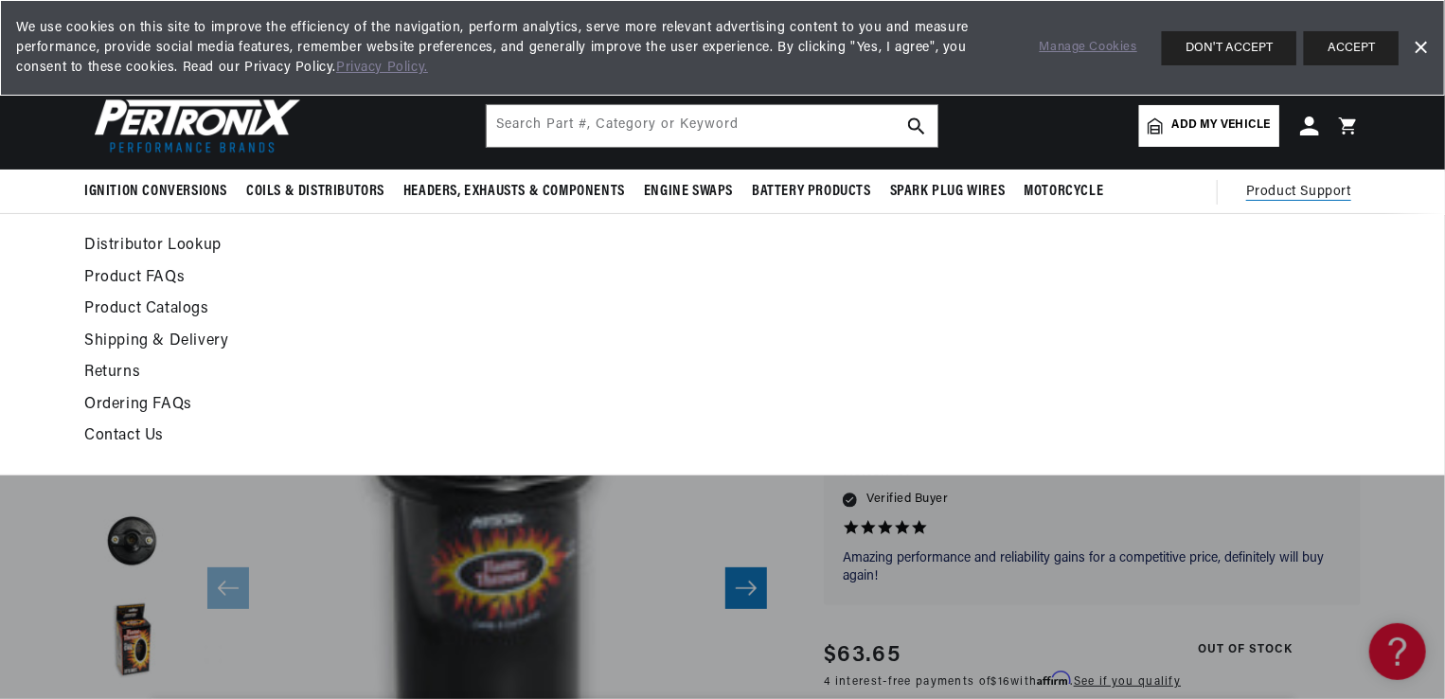
click at [125, 275] on link "Product FAQs" at bounding box center [549, 278] width 931 height 27
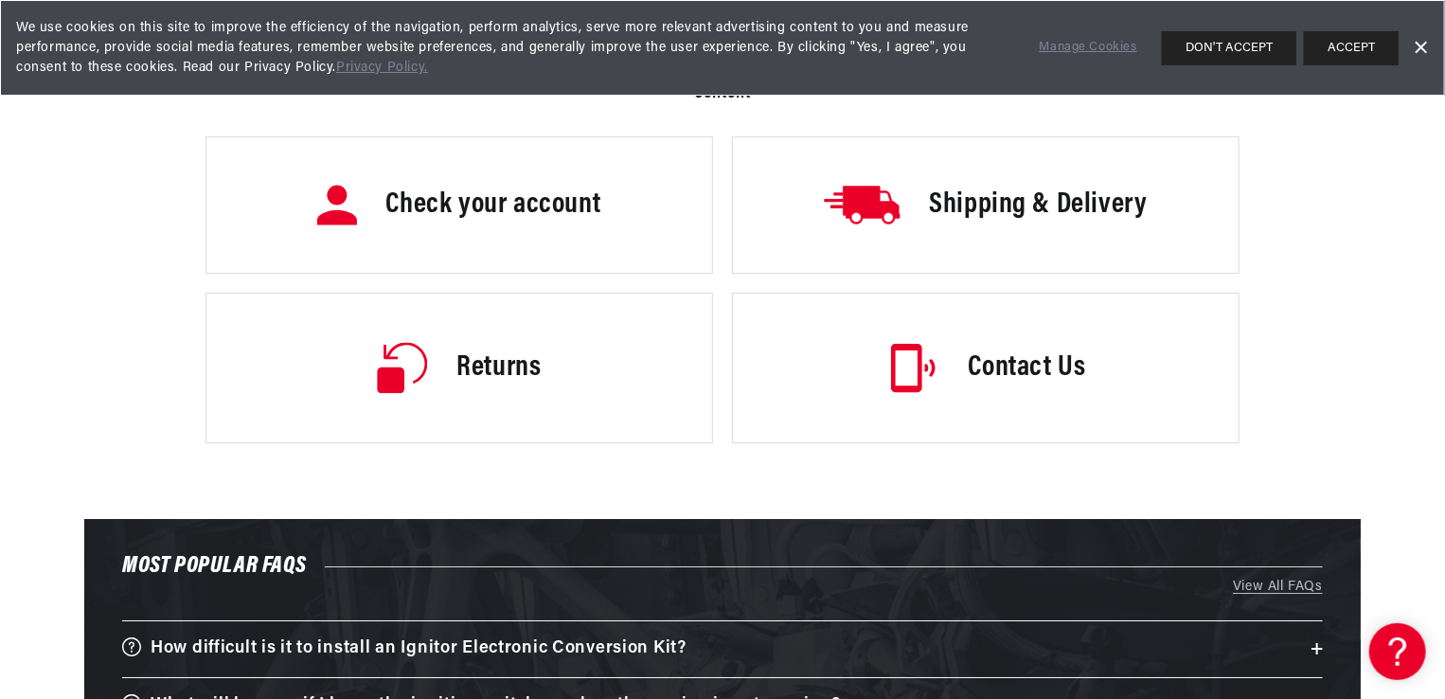
scroll to position [3125, 0]
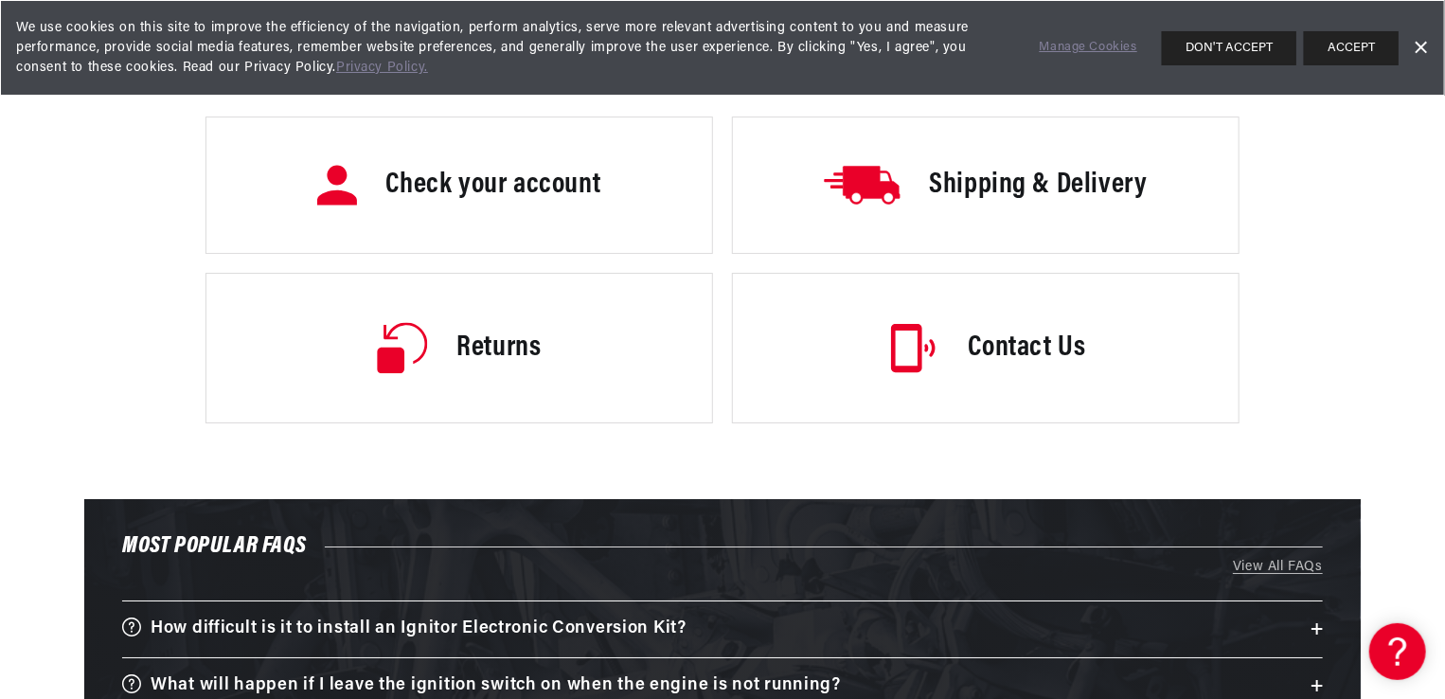
click at [946, 327] on link "Contact Us" at bounding box center [986, 348] width 508 height 151
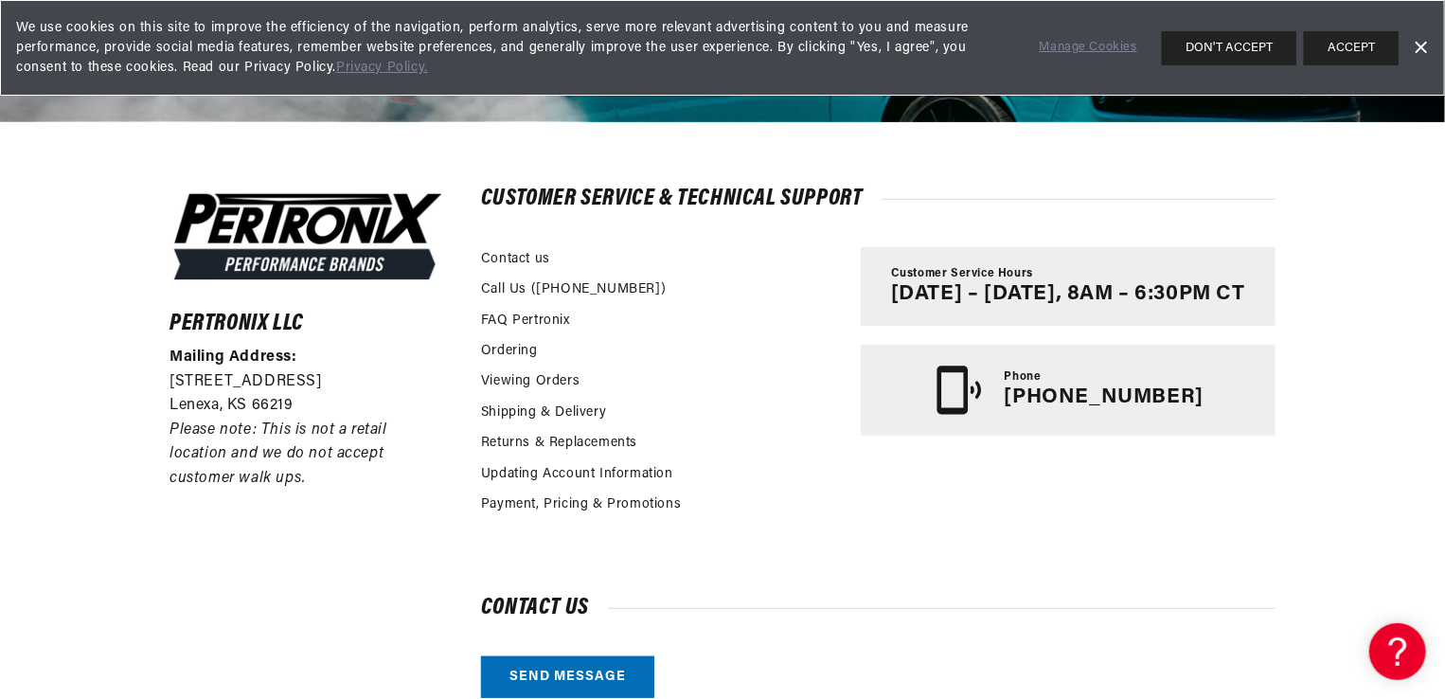
scroll to position [0, 574]
